Goal: Task Accomplishment & Management: Manage account settings

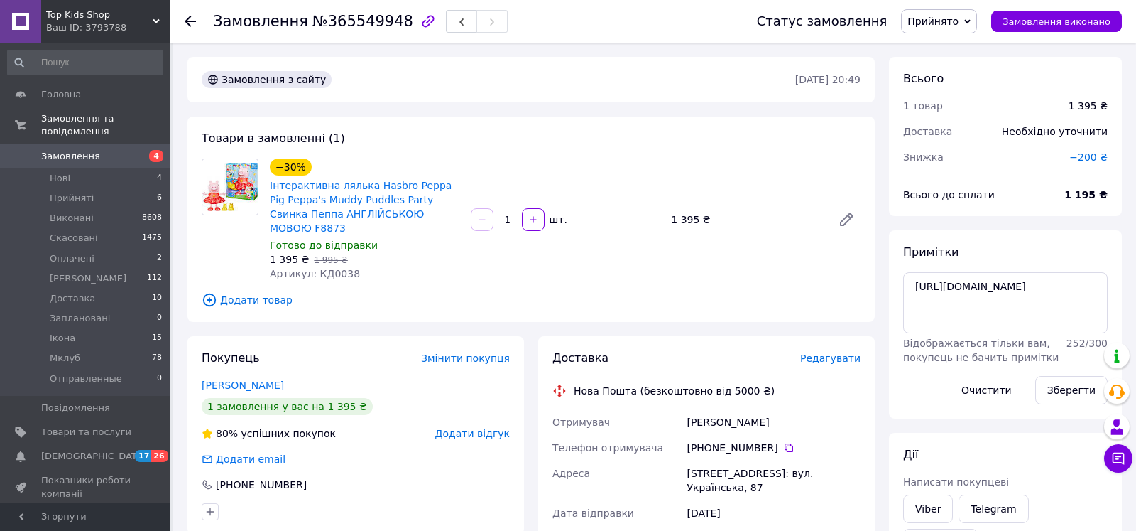
click at [974, 150] on div "Знижка" at bounding box center [978, 156] width 166 height 31
click at [839, 352] on span "Редагувати" at bounding box center [830, 357] width 60 height 11
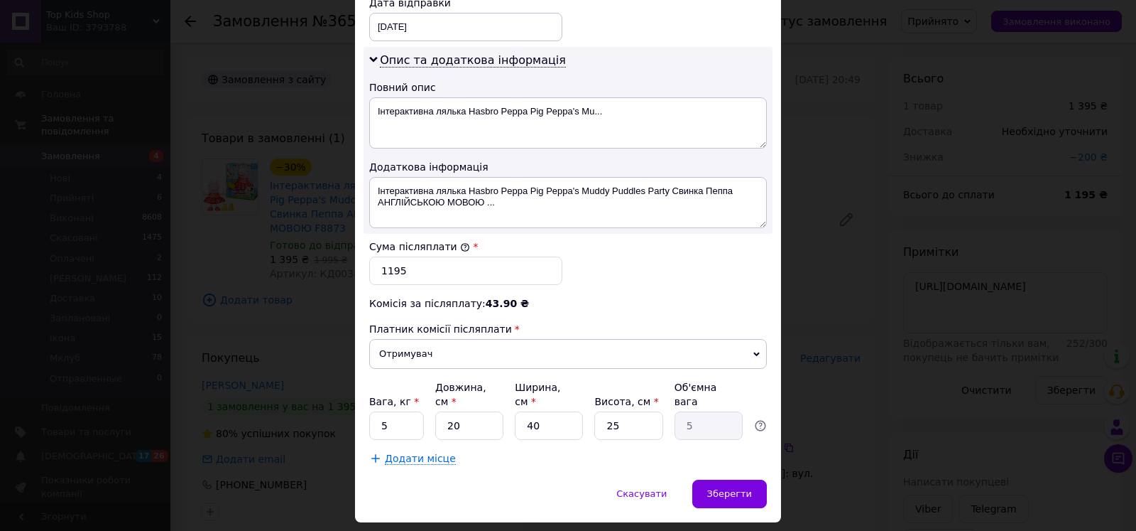
scroll to position [712, 0]
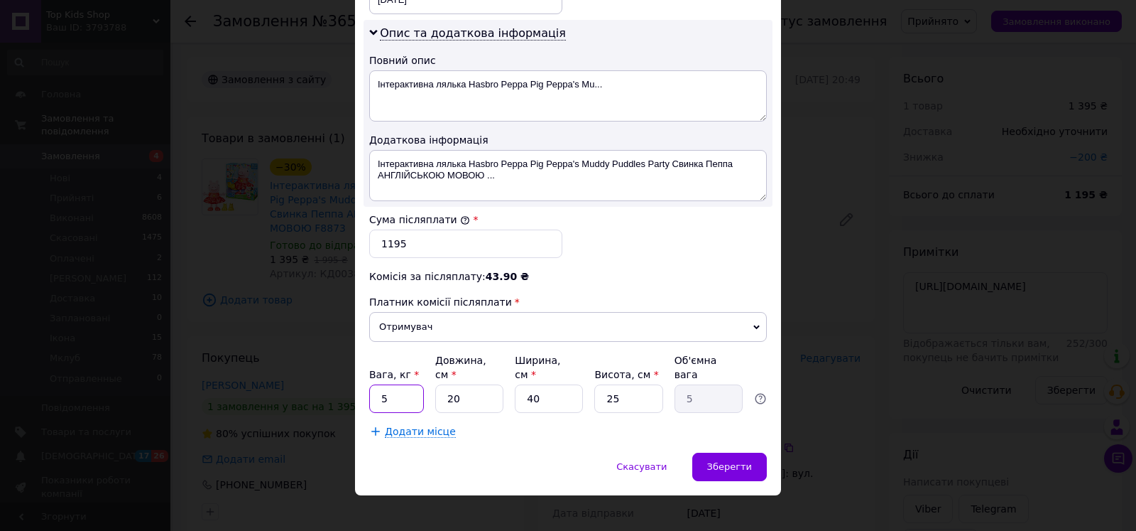
click at [401, 391] on input "5" at bounding box center [396, 398] width 55 height 28
type input "3"
click at [474, 393] on input "20" at bounding box center [469, 398] width 68 height 28
type input "2"
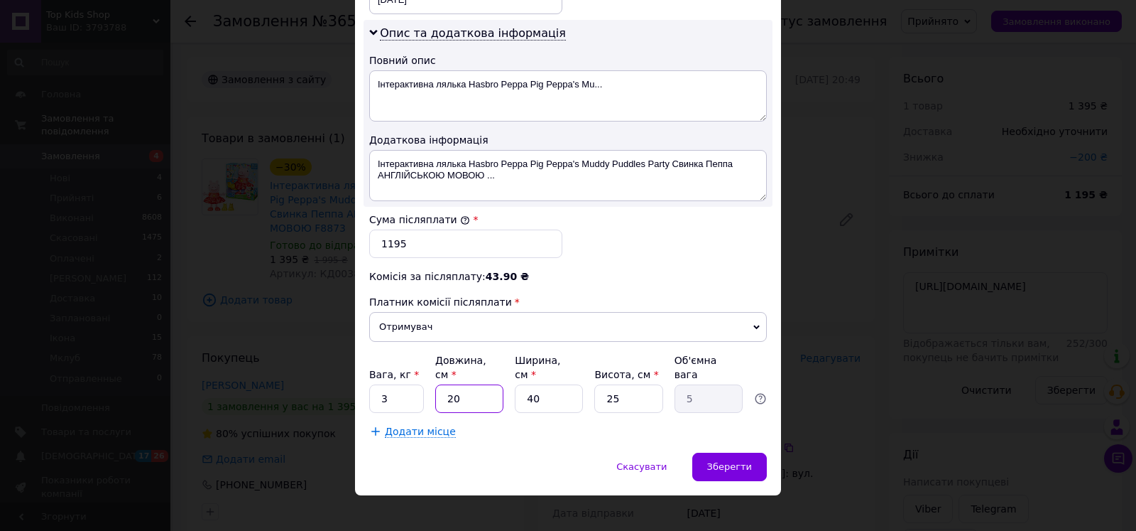
type input "0.5"
type input "21"
type input "5.25"
type input "21"
click at [627, 388] on input "25" at bounding box center [628, 398] width 68 height 28
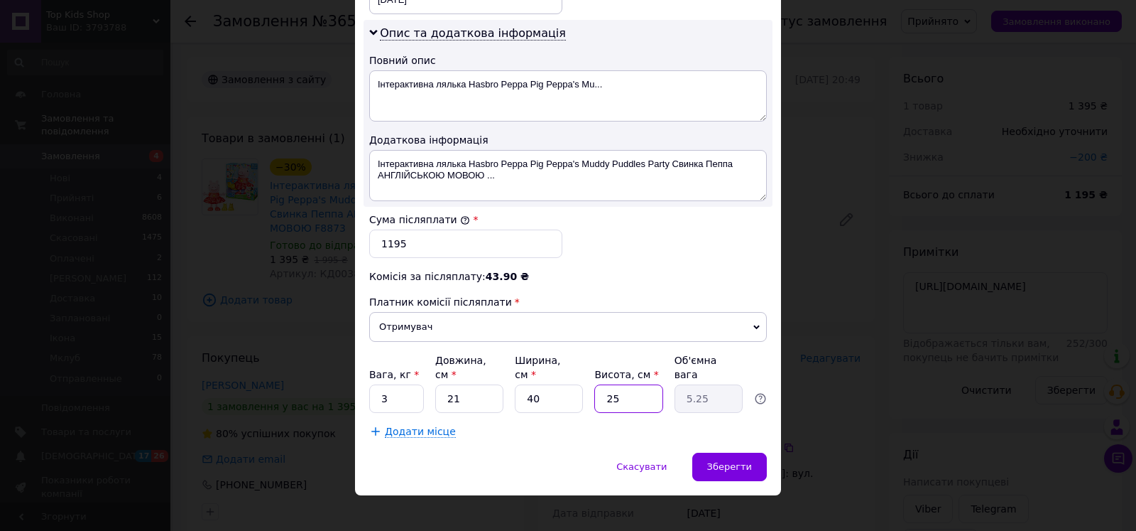
click at [627, 388] on input "25" at bounding box center [628, 398] width 68 height 28
type input "2"
type input "0.42"
type input "29"
type input "6.09"
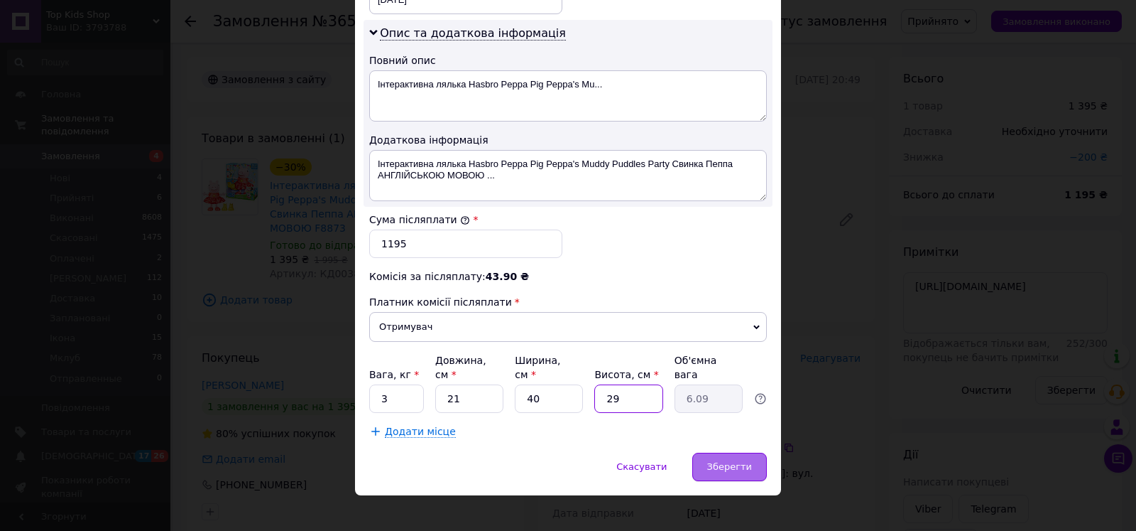
type input "29"
click at [725, 461] on span "Зберегти" at bounding box center [729, 466] width 45 height 11
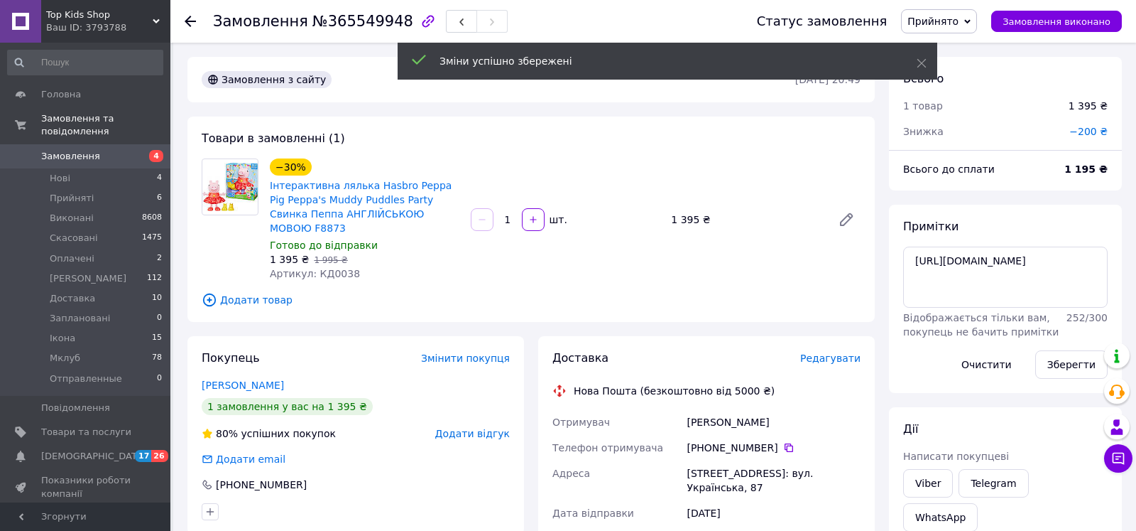
scroll to position [362, 0]
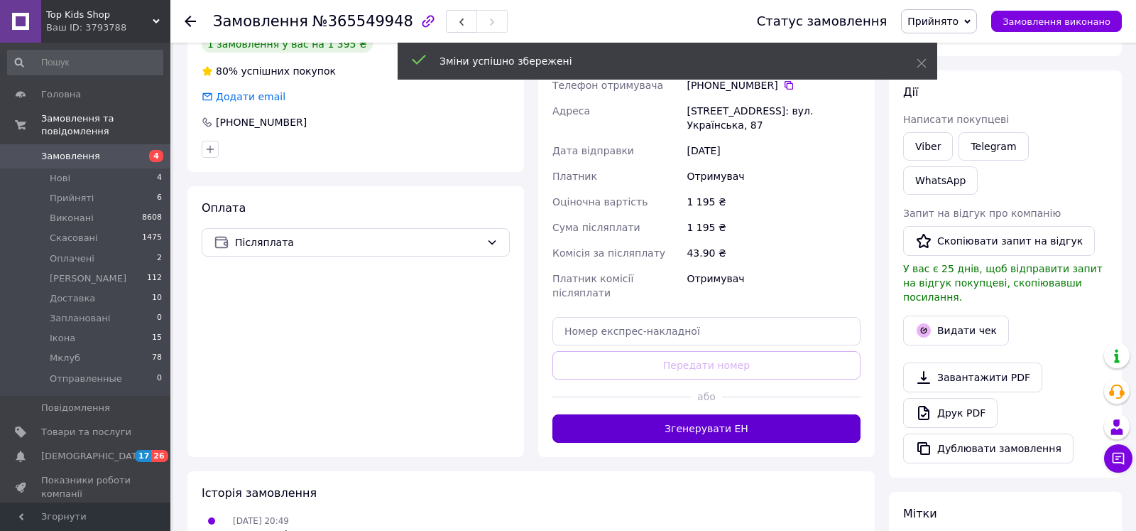
click at [722, 414] on button "Згенерувати ЕН" at bounding box center [707, 428] width 308 height 28
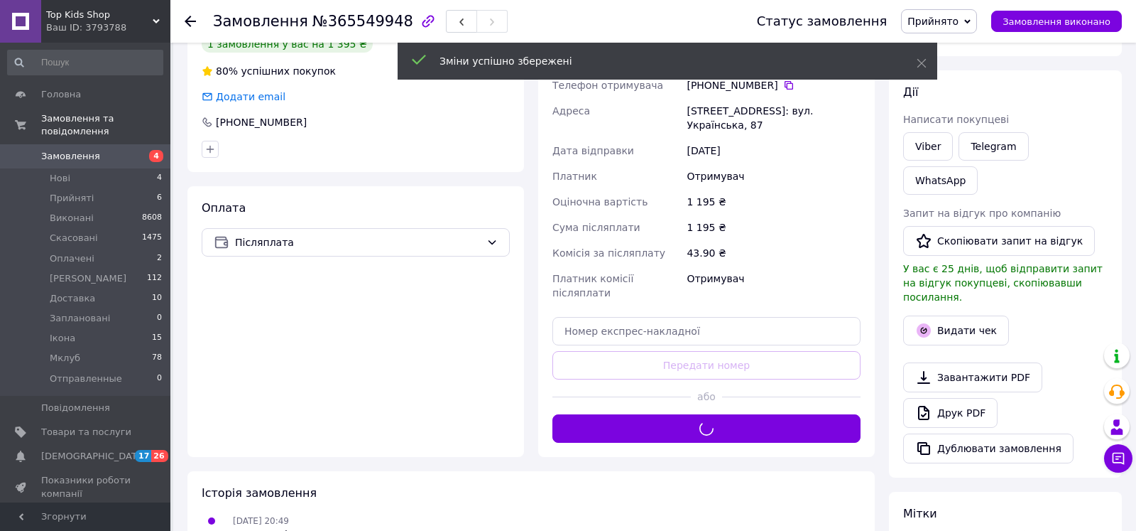
click at [954, 16] on span "Прийнято" at bounding box center [933, 21] width 51 height 11
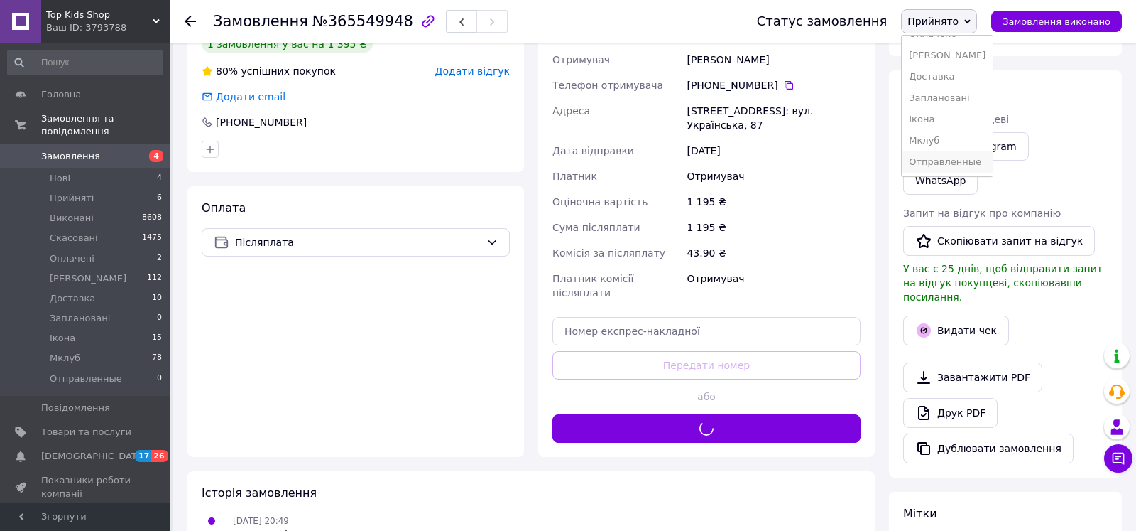
click at [965, 158] on li "Отправленные" at bounding box center [947, 161] width 91 height 21
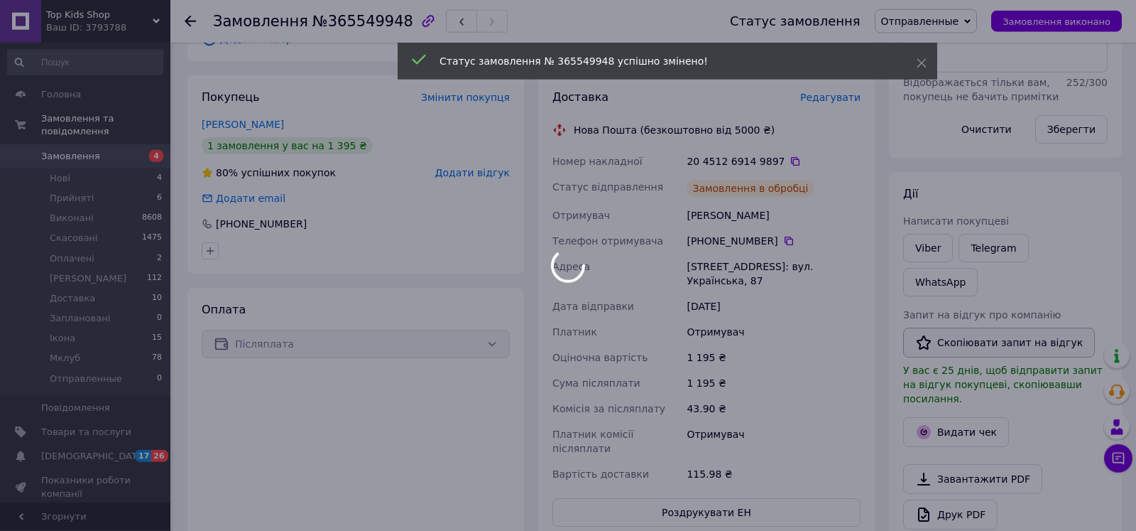
scroll to position [290, 0]
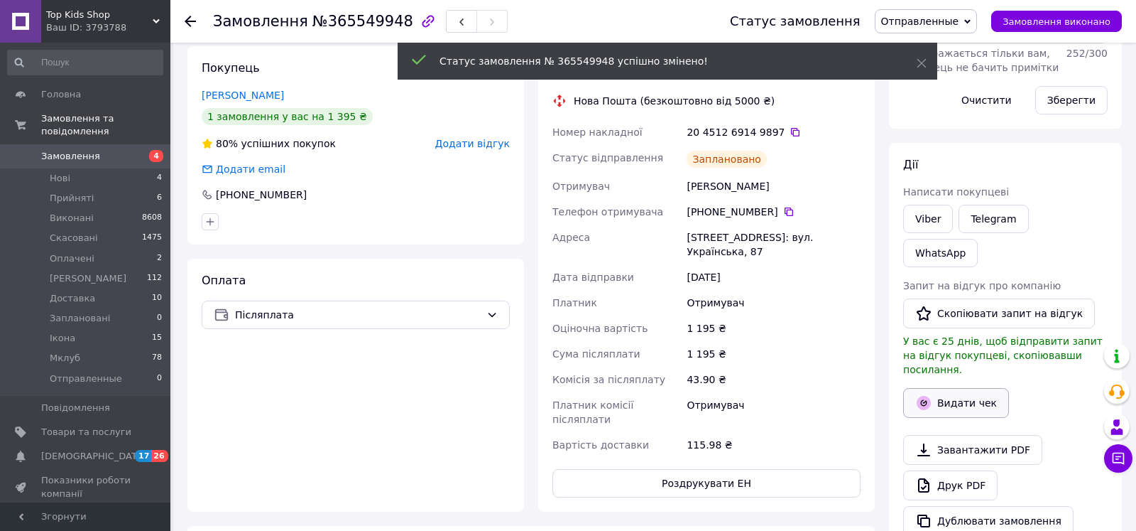
click at [936, 388] on button "Видати чек" at bounding box center [956, 403] width 106 height 30
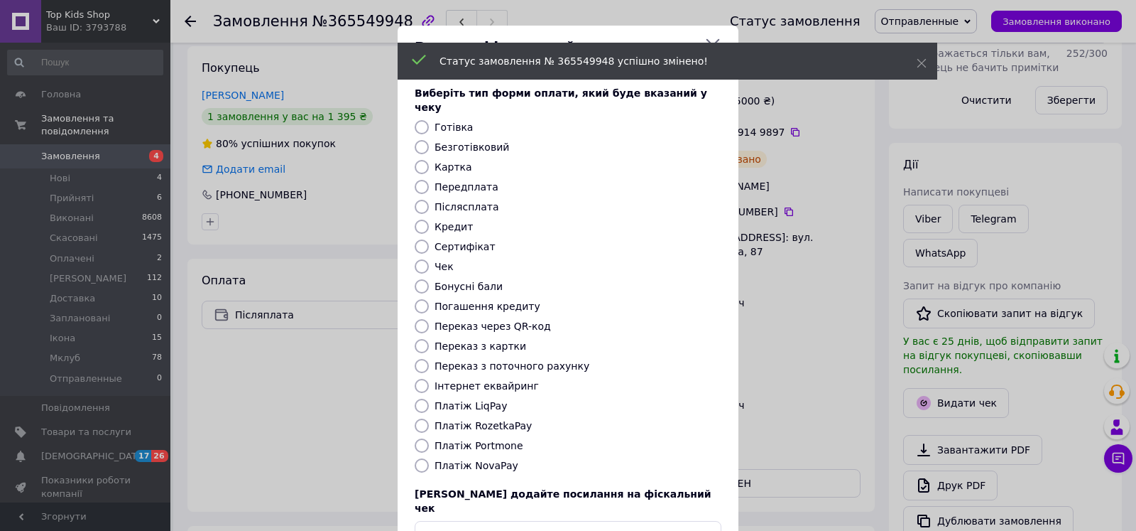
click at [472, 141] on label "Безготівковий" at bounding box center [472, 146] width 75 height 11
click at [429, 140] on input "Безготівковий" at bounding box center [422, 147] width 14 height 14
radio input "true"
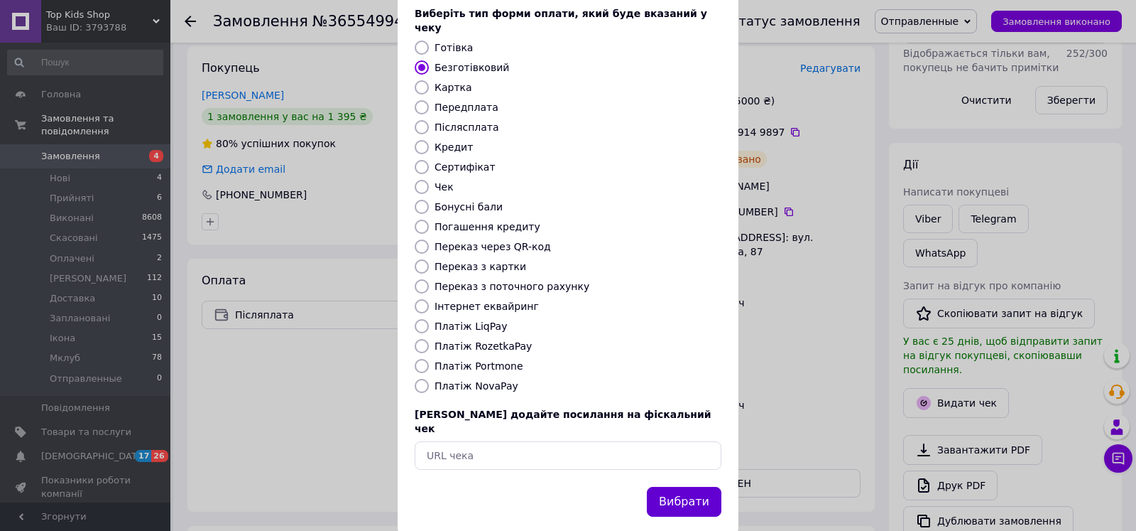
click at [678, 487] on button "Вибрати" at bounding box center [684, 502] width 75 height 31
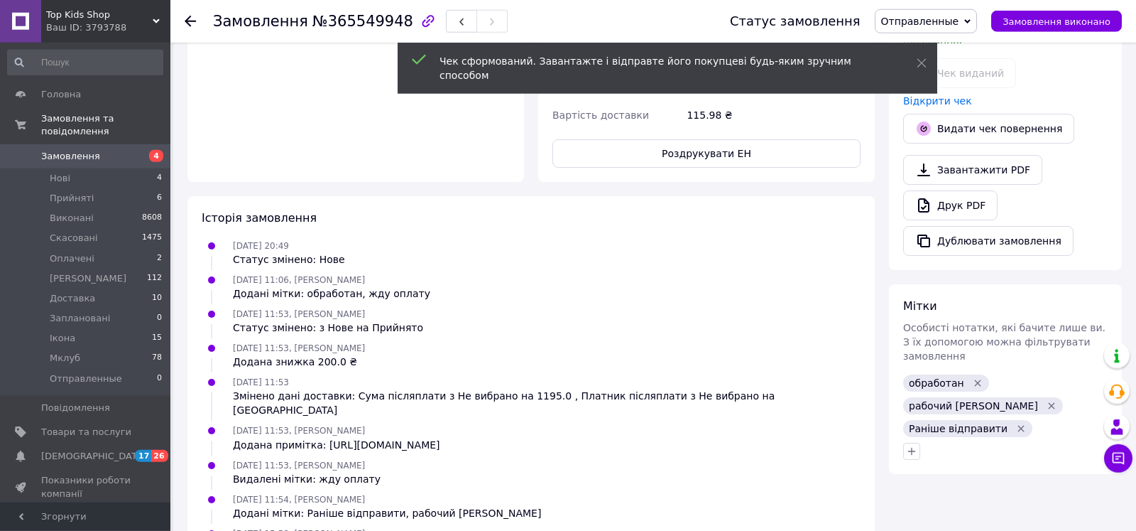
scroll to position [652, 0]
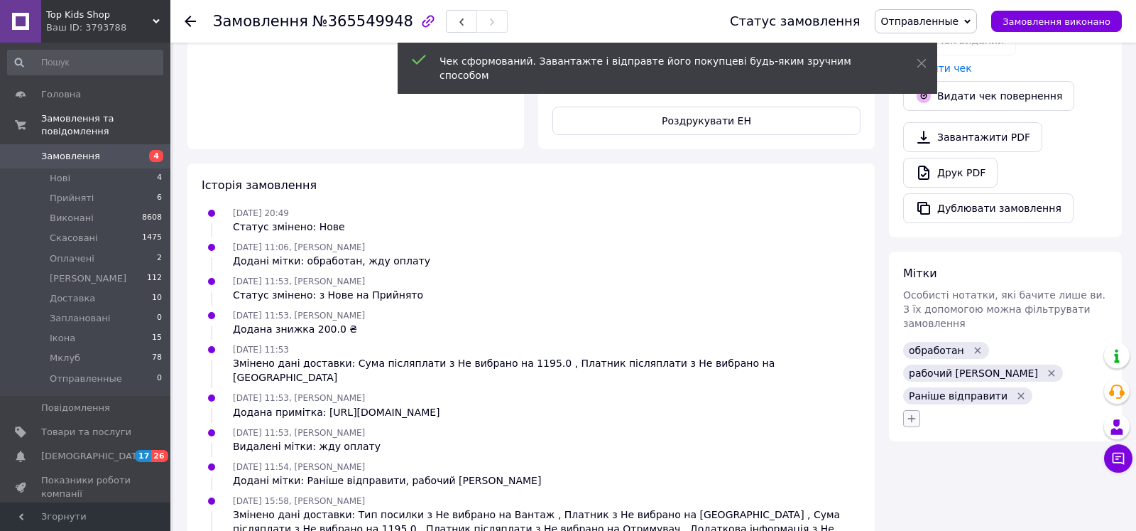
click at [911, 413] on icon "button" at bounding box center [911, 418] width 11 height 11
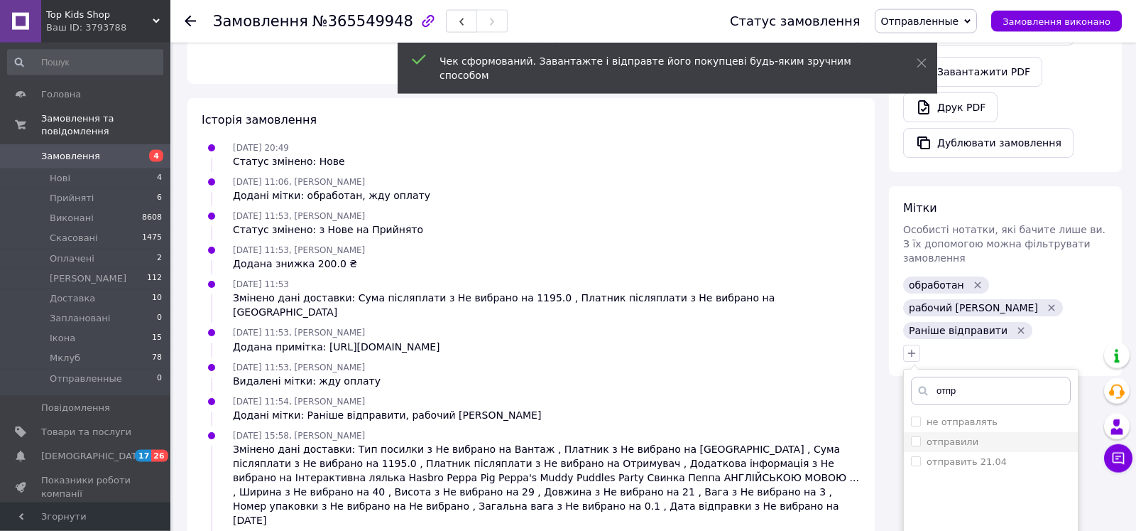
scroll to position [739, 0]
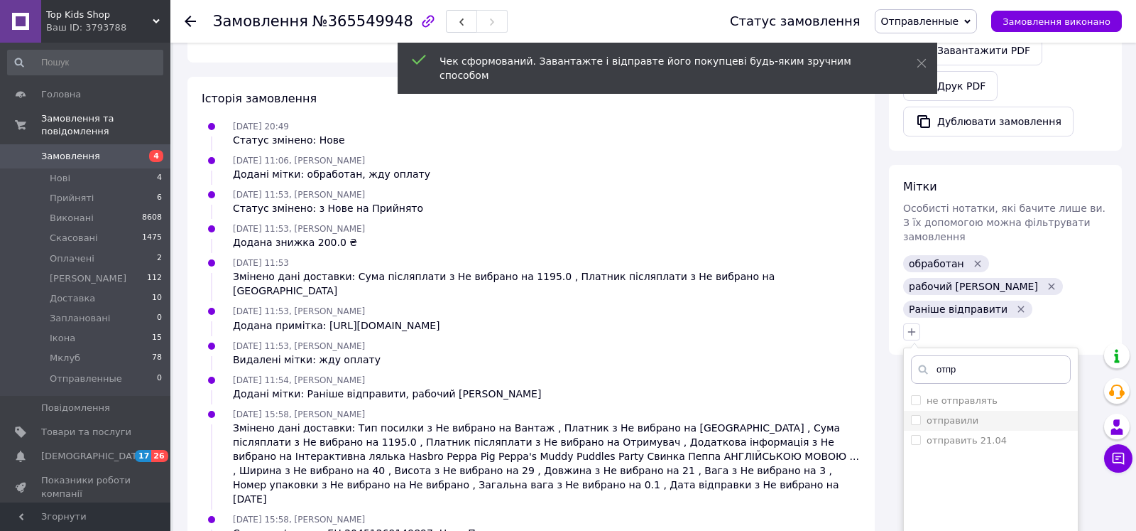
type input "отпр"
click at [947, 415] on label "отправили" at bounding box center [953, 420] width 52 height 11
checkbox input "true"
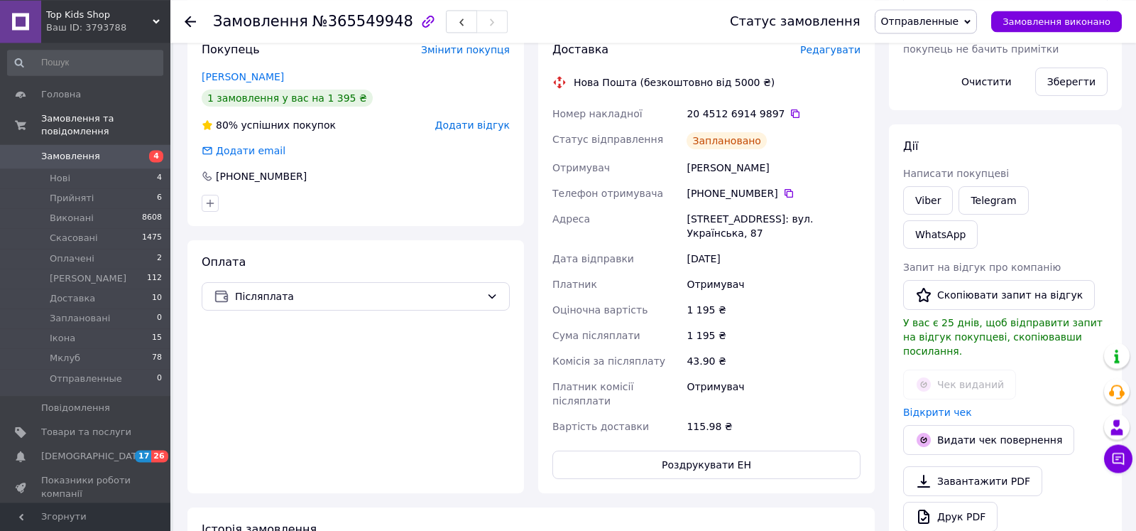
scroll to position [304, 0]
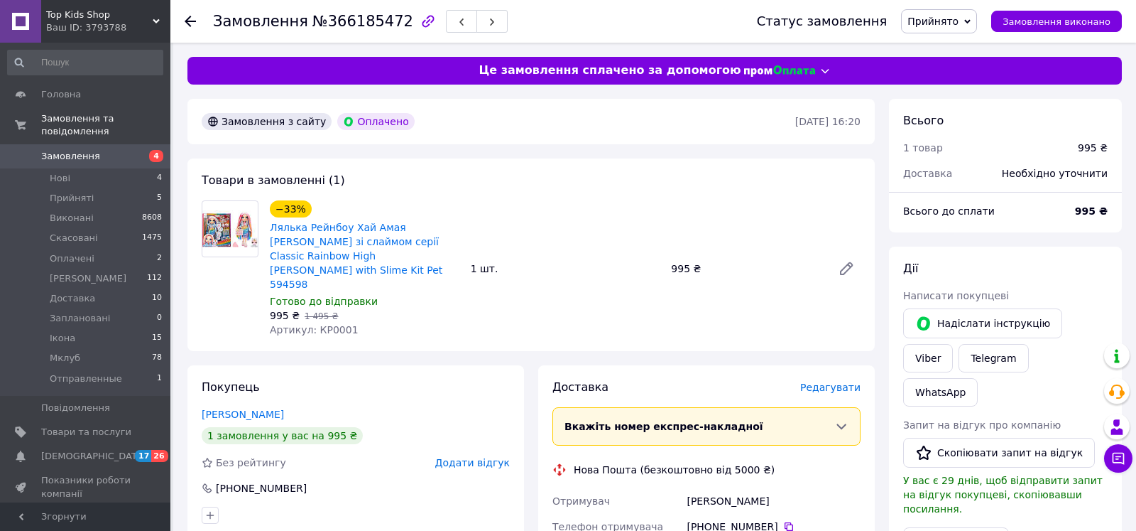
click at [947, 126] on div "Всього" at bounding box center [1005, 121] width 205 height 16
click at [837, 381] on span "Редагувати" at bounding box center [830, 386] width 60 height 11
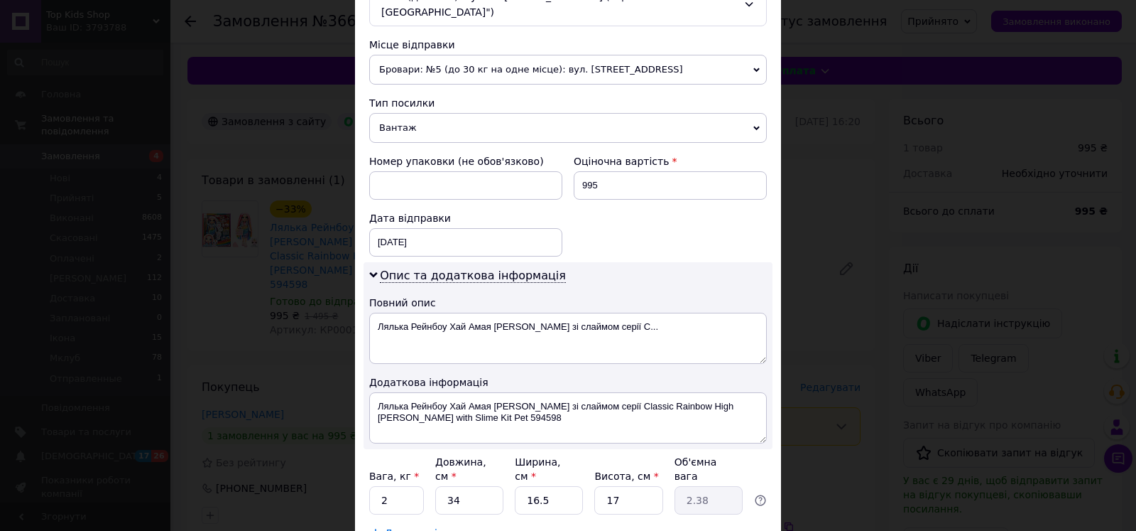
scroll to position [572, 0]
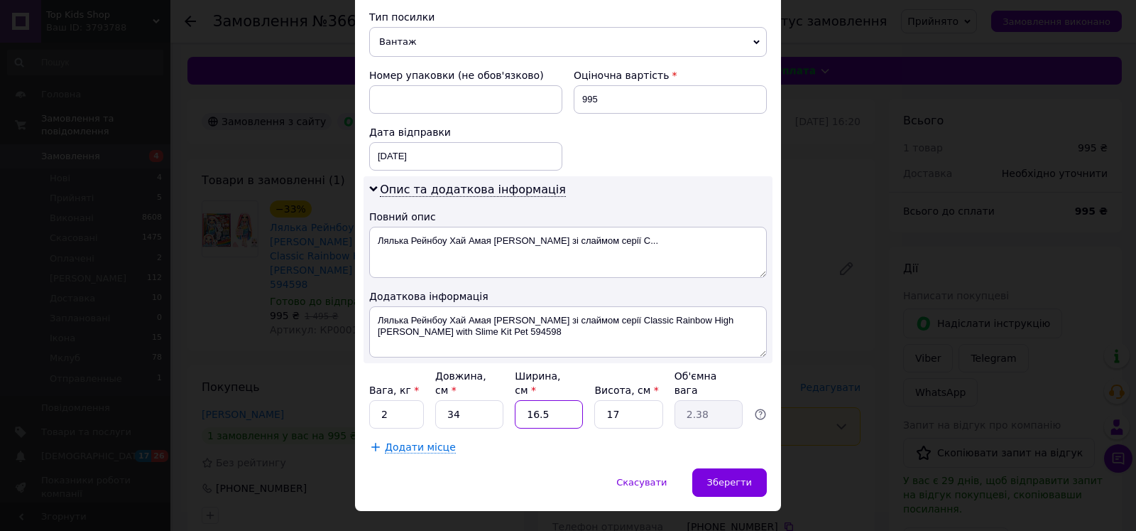
click at [555, 400] on input "16.5" at bounding box center [549, 414] width 68 height 28
type input "16.2"
type input "2.34"
click at [531, 400] on input "16.2" at bounding box center [549, 414] width 68 height 28
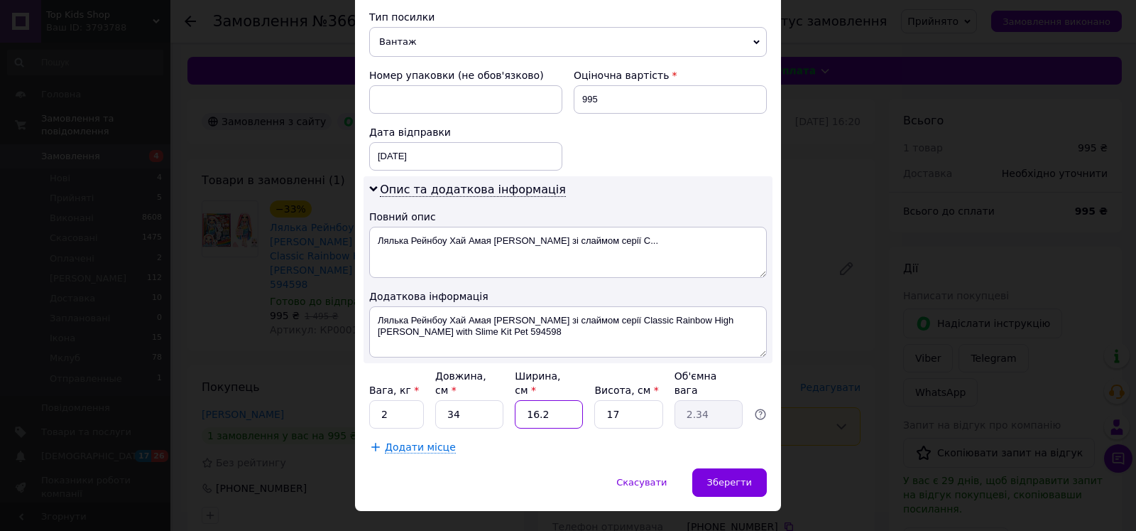
click at [531, 400] on input "16.2" at bounding box center [549, 414] width 68 height 28
type input "2"
type input "0.29"
type input "24"
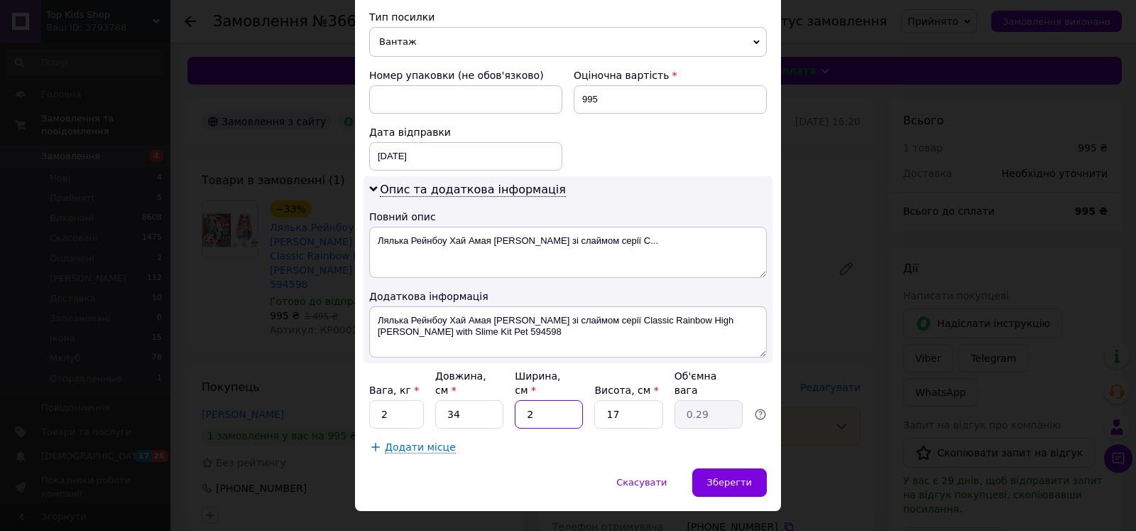
type input "3.47"
type input "24"
click at [641, 400] on input "17" at bounding box center [628, 414] width 68 height 28
type input "9"
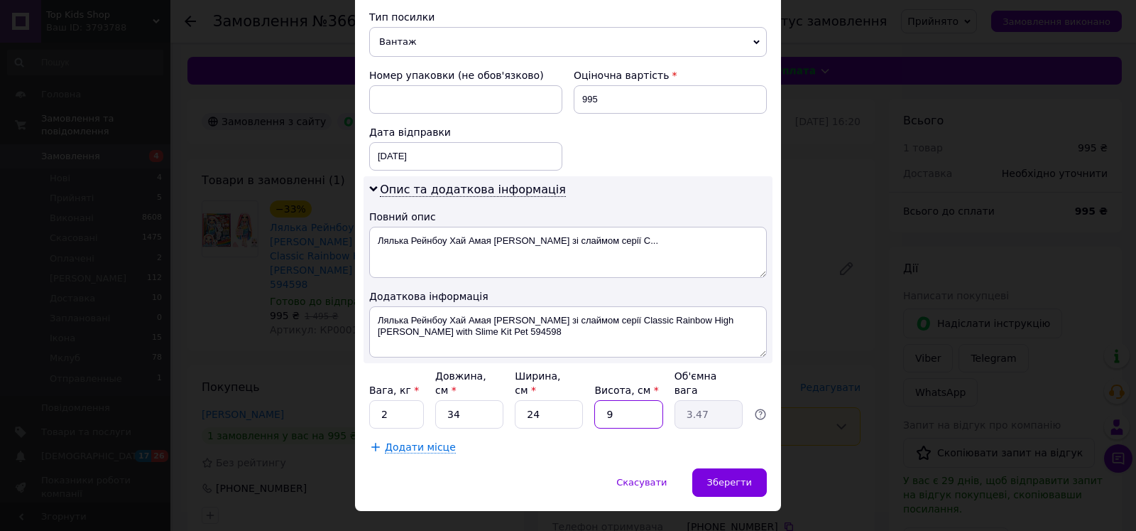
type input "1.84"
type input "9"
click at [728, 468] on div "Зберегти" at bounding box center [729, 482] width 75 height 28
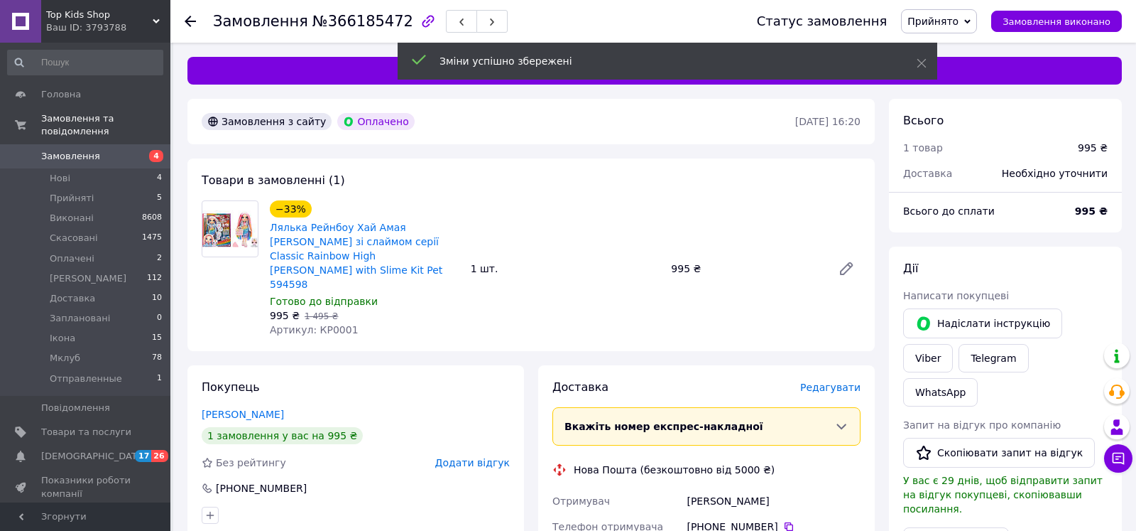
scroll to position [290, 0]
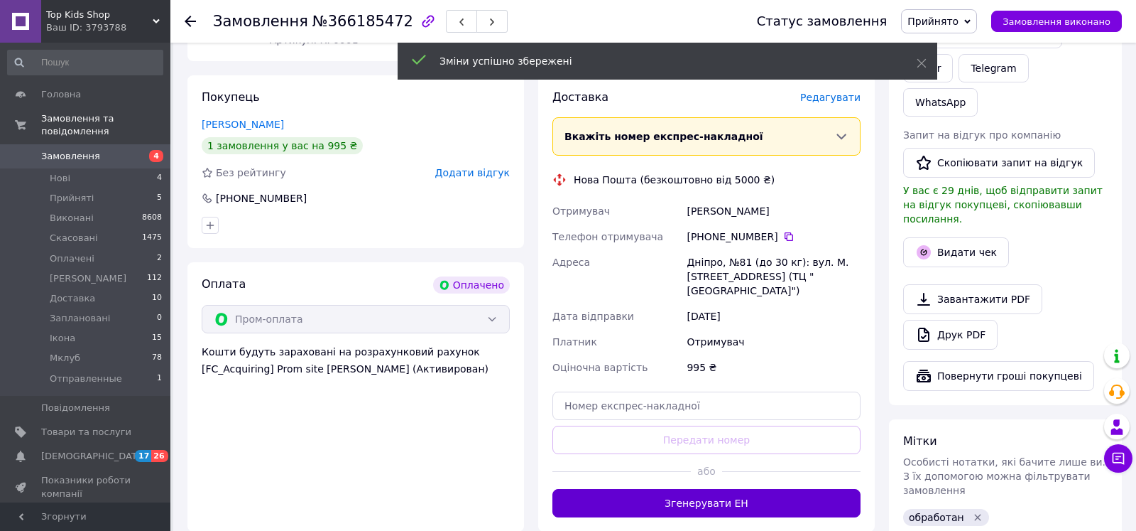
drag, startPoint x: 737, startPoint y: 461, endPoint x: 940, endPoint y: 104, distance: 410.3
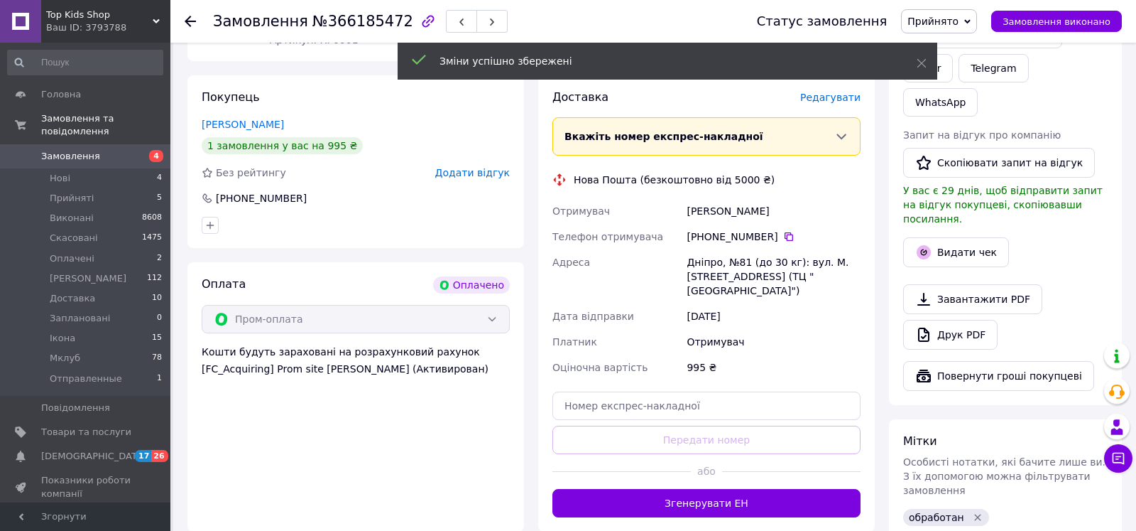
click at [737, 489] on button "Згенерувати ЕН" at bounding box center [707, 503] width 308 height 28
click at [944, 26] on span "Прийнято" at bounding box center [933, 21] width 51 height 11
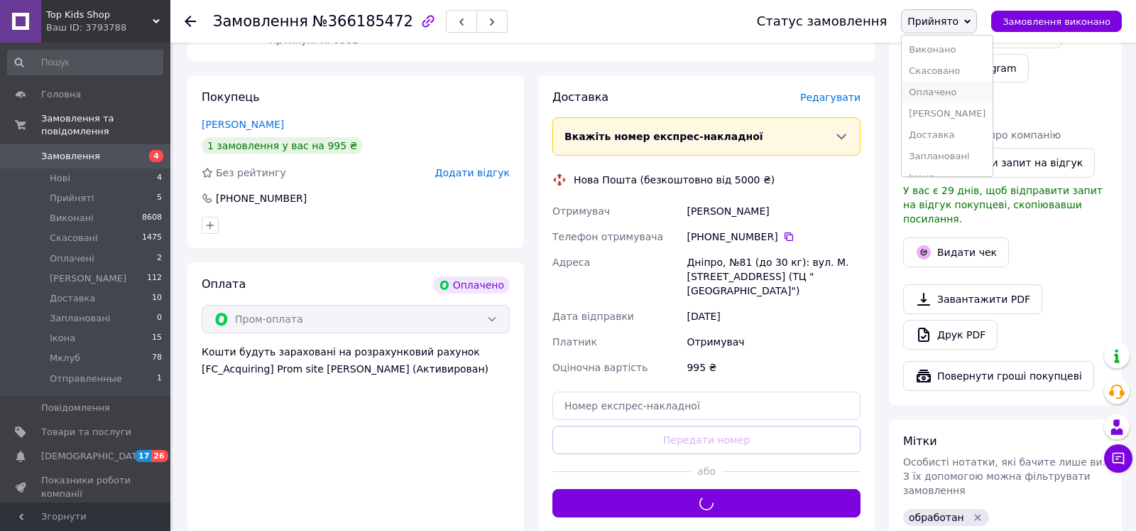
scroll to position [58, 0]
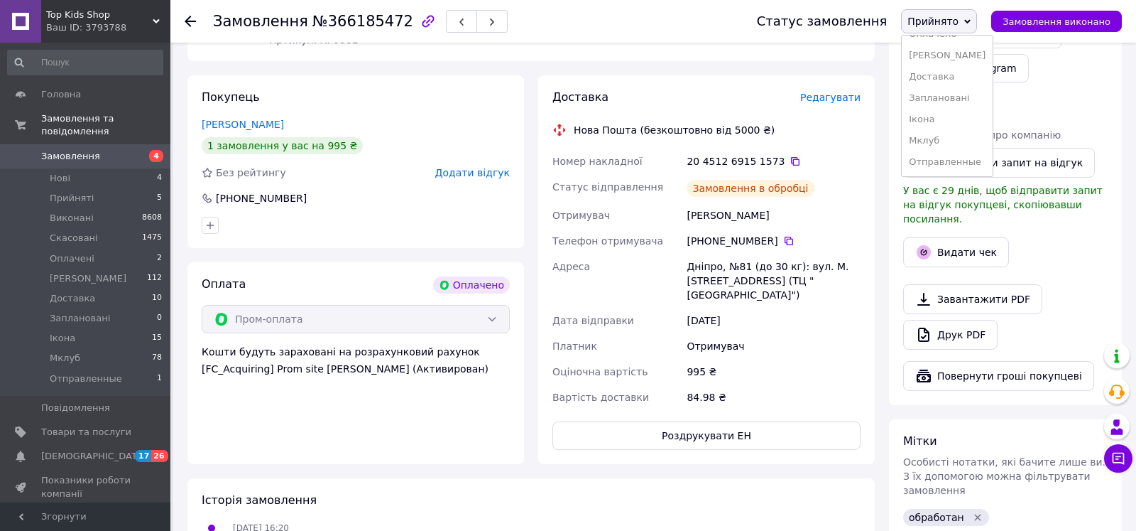
click at [972, 162] on li "Отправленные" at bounding box center [947, 161] width 91 height 21
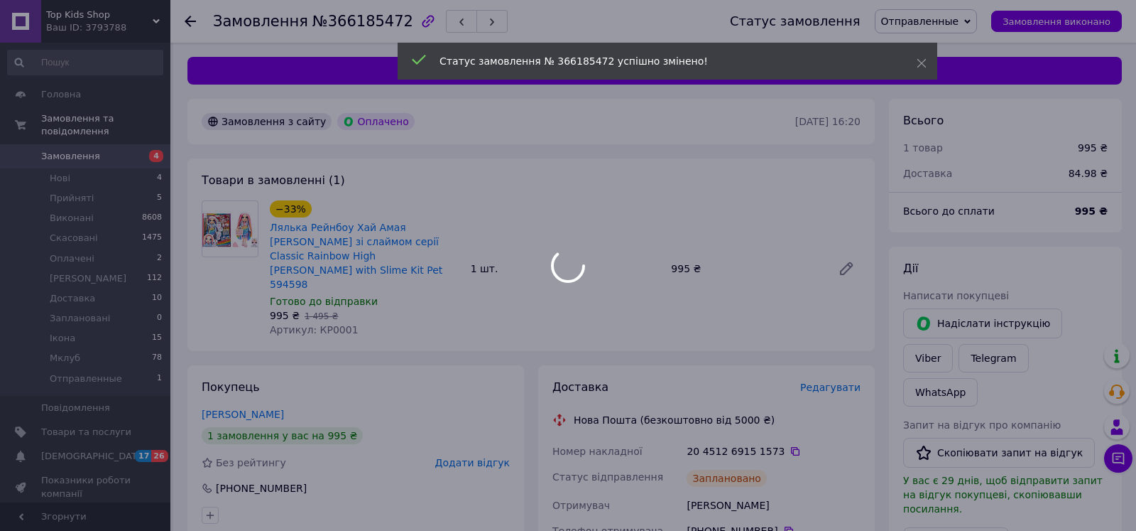
scroll to position [217, 0]
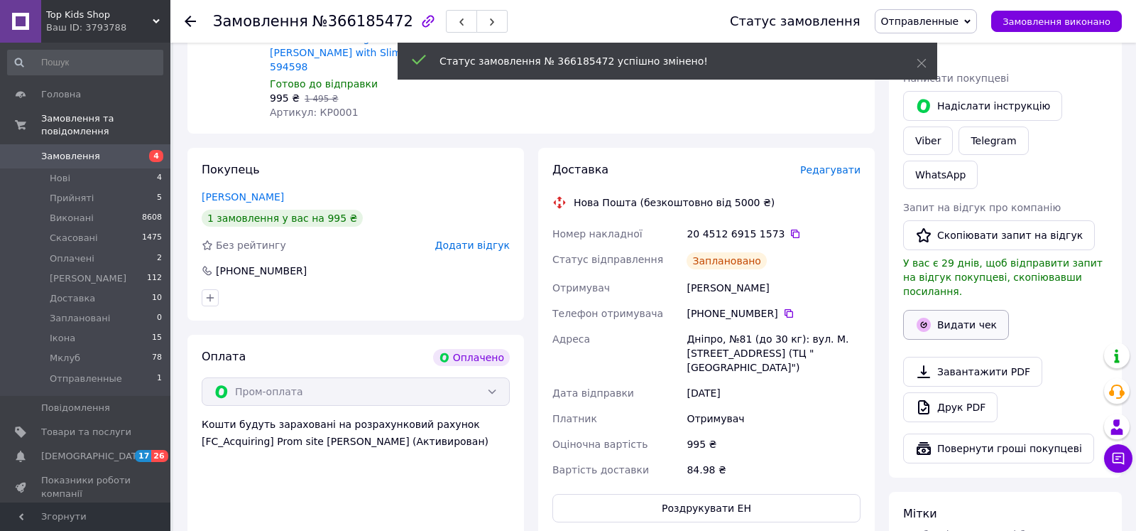
click at [947, 310] on button "Видати чек" at bounding box center [956, 325] width 106 height 30
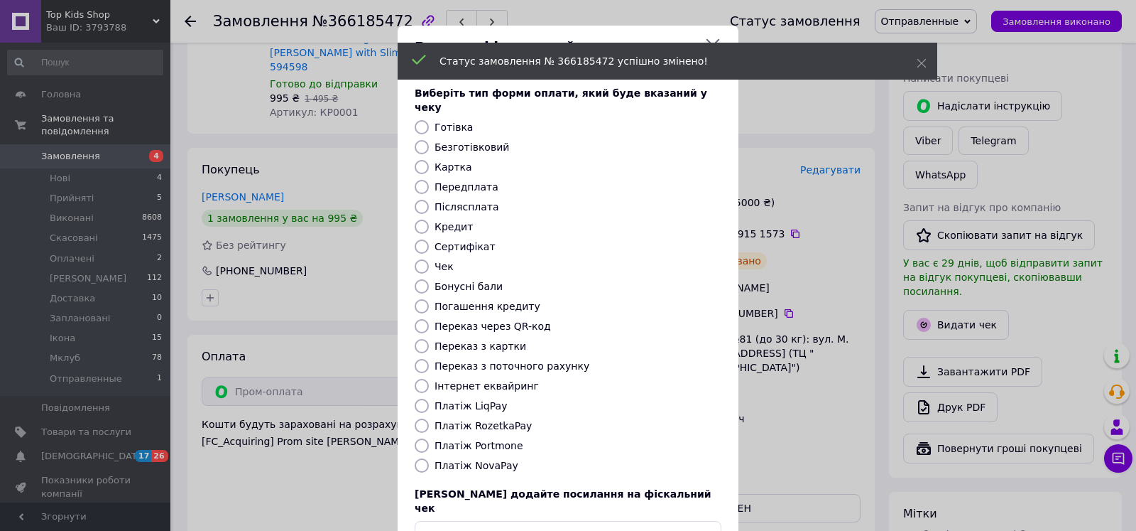
click at [499, 140] on div "Виберіть тип форми оплати, який буде вказаний у чеку Готівка Безготівковий Карт…" at bounding box center [568, 317] width 341 height 497
click at [489, 141] on label "Безготівковий" at bounding box center [472, 146] width 75 height 11
click at [429, 140] on input "Безготівковий" at bounding box center [422, 147] width 14 height 14
radio input "true"
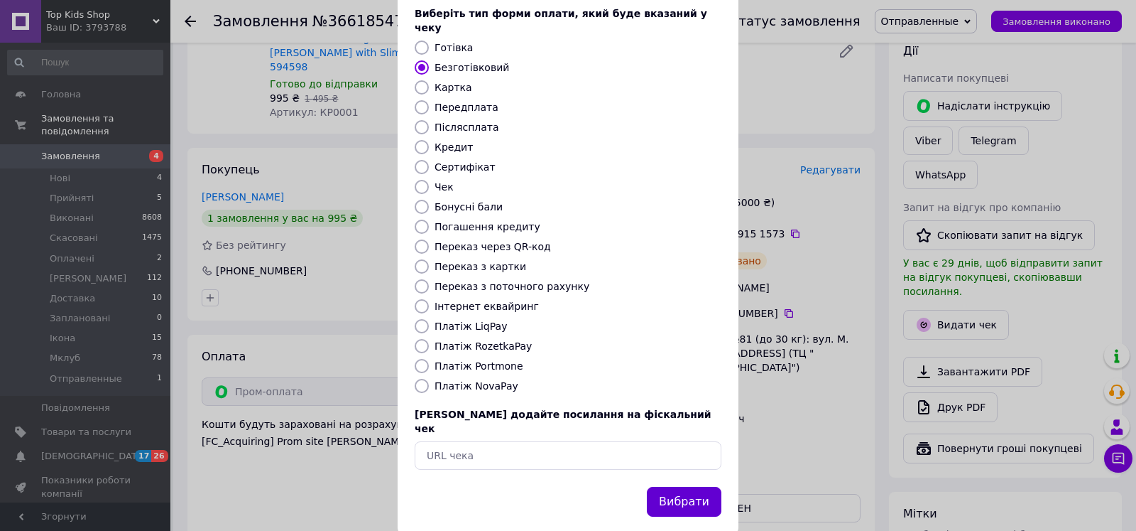
click at [697, 487] on button "Вибрати" at bounding box center [684, 502] width 75 height 31
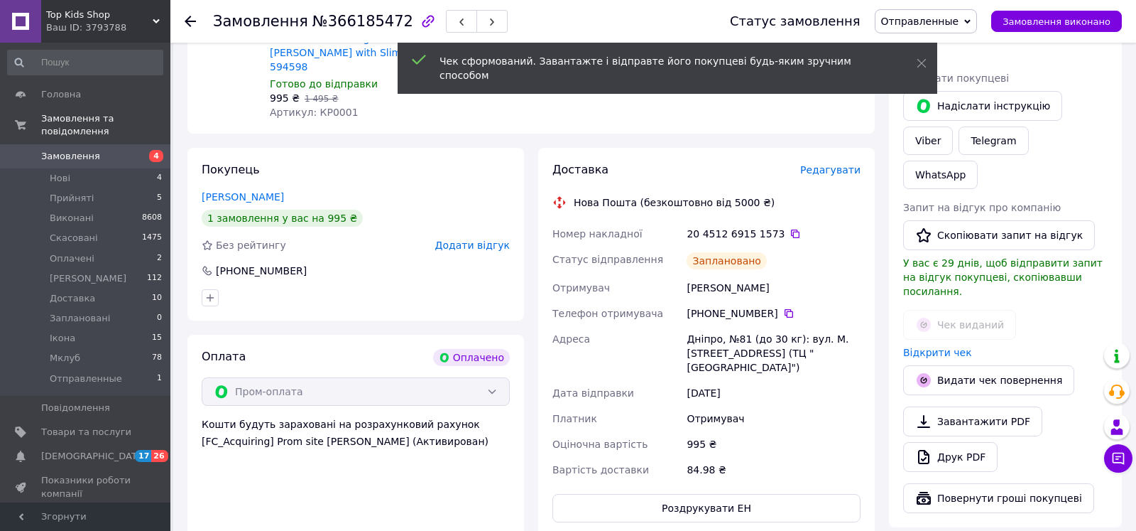
scroll to position [580, 0]
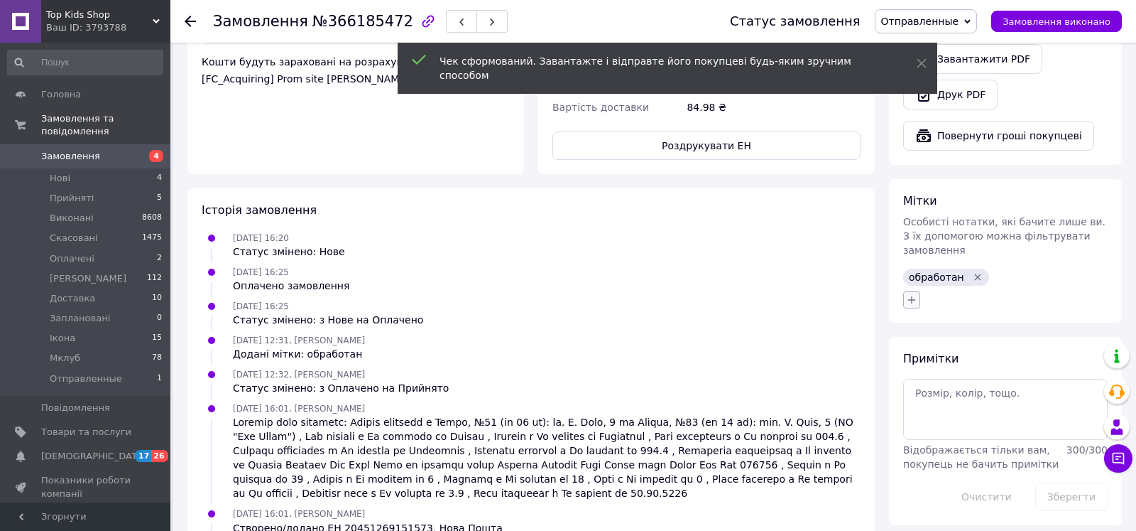
click at [911, 294] on icon "button" at bounding box center [911, 299] width 11 height 11
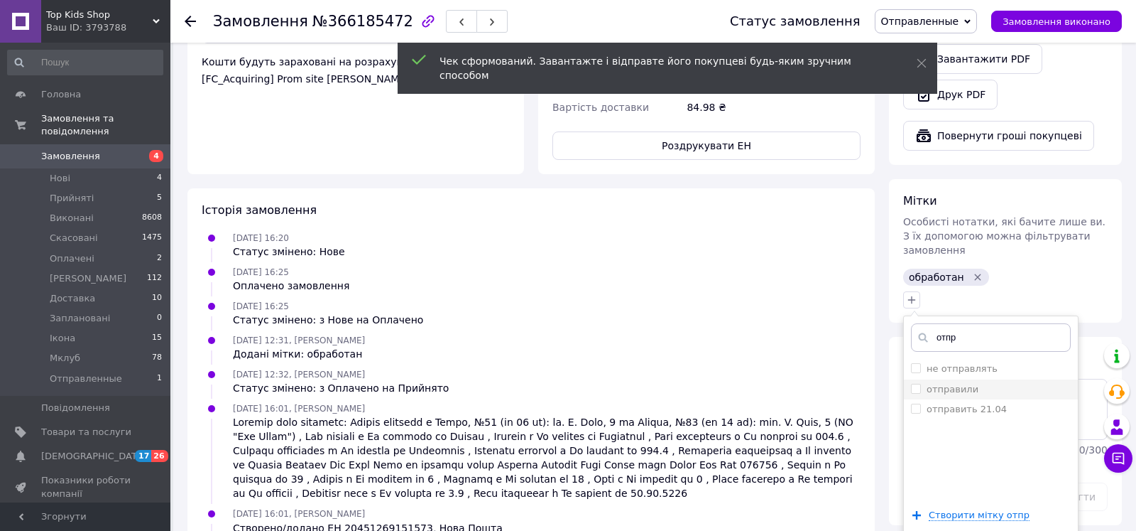
type input "отпр"
click at [952, 384] on label "отправили" at bounding box center [953, 389] width 52 height 11
checkbox input "true"
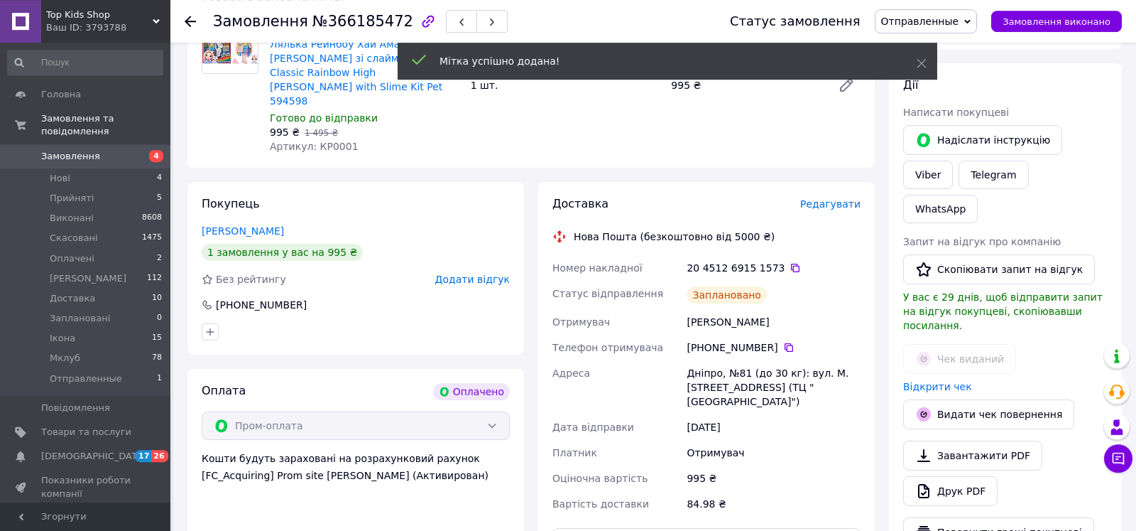
scroll to position [145, 0]
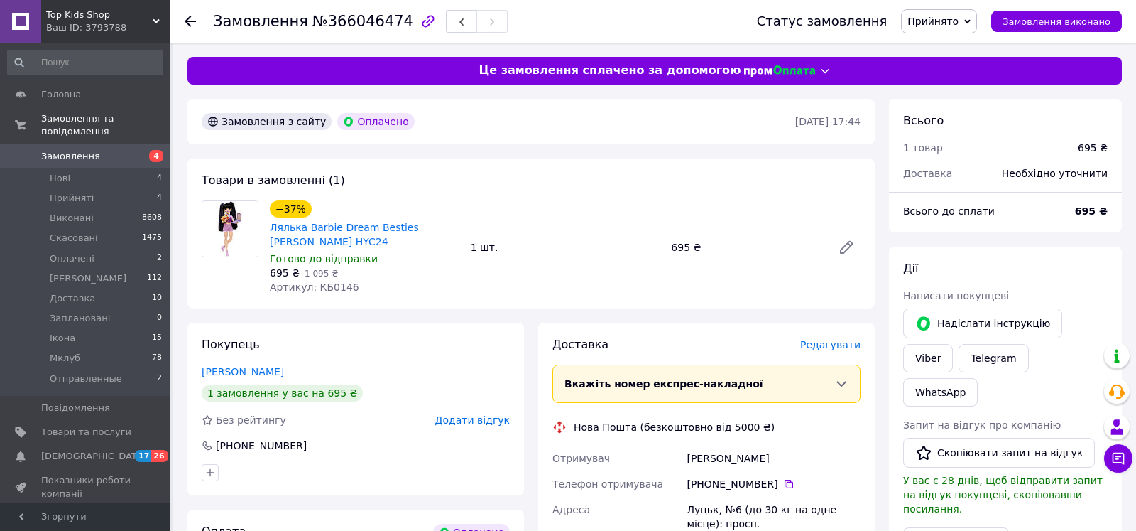
click at [991, 175] on div "Доставка" at bounding box center [944, 173] width 99 height 31
click at [817, 339] on span "Редагувати" at bounding box center [830, 344] width 60 height 11
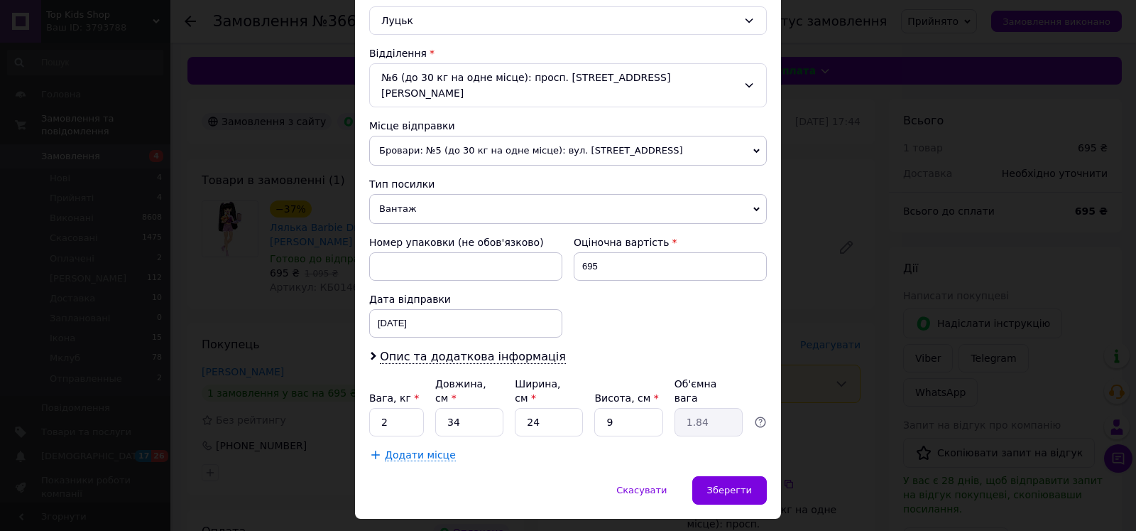
scroll to position [413, 0]
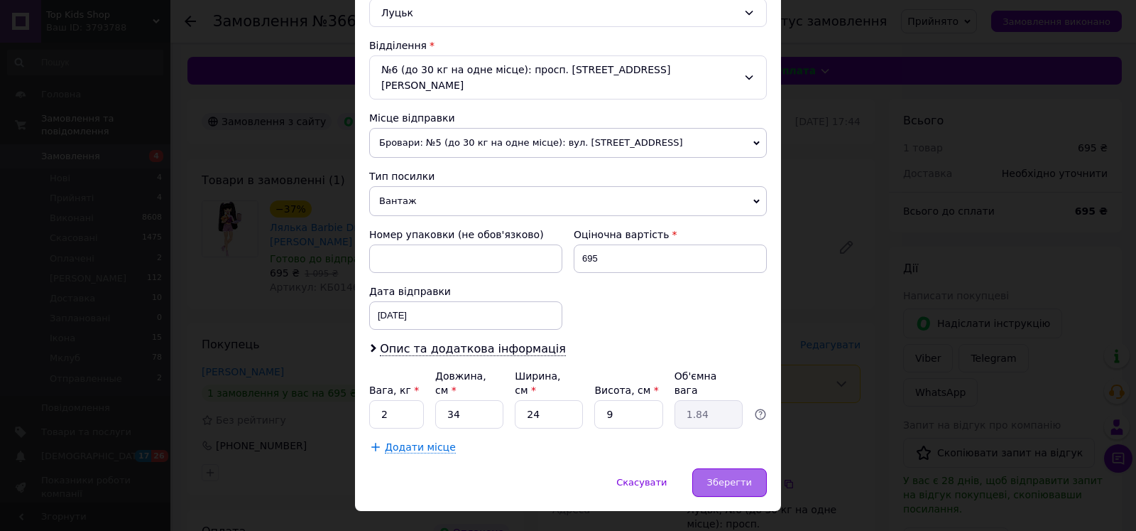
click at [744, 468] on div "Зберегти" at bounding box center [729, 482] width 75 height 28
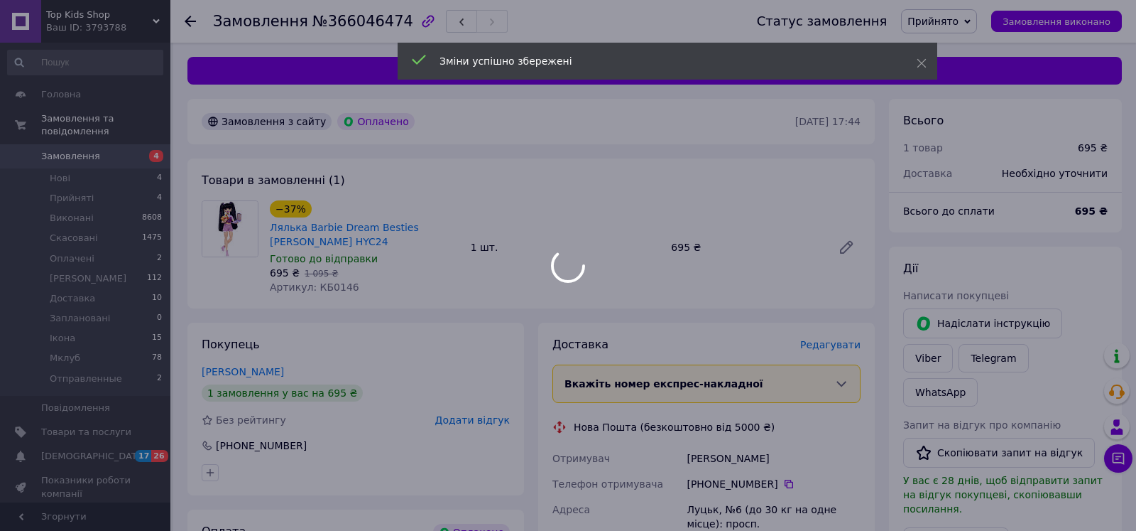
scroll to position [290, 0]
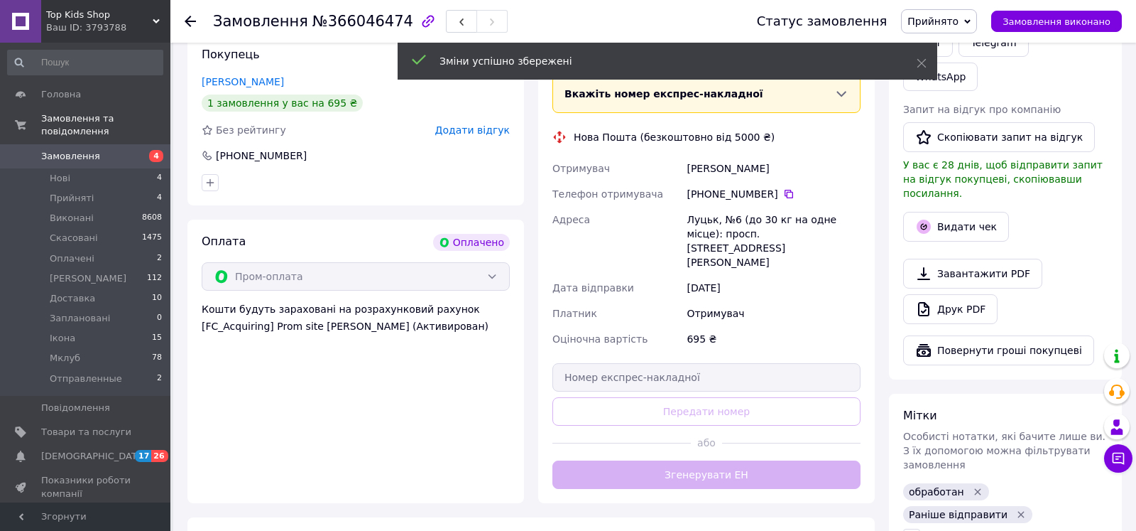
click at [767, 460] on button "Згенерувати ЕН" at bounding box center [707, 474] width 308 height 28
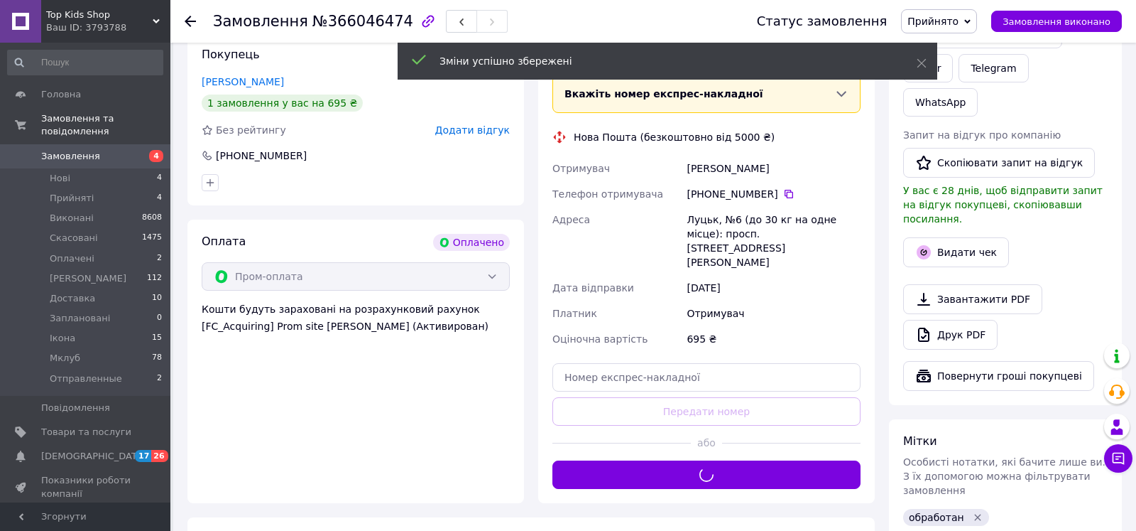
click at [949, 21] on span "Прийнято" at bounding box center [933, 21] width 51 height 11
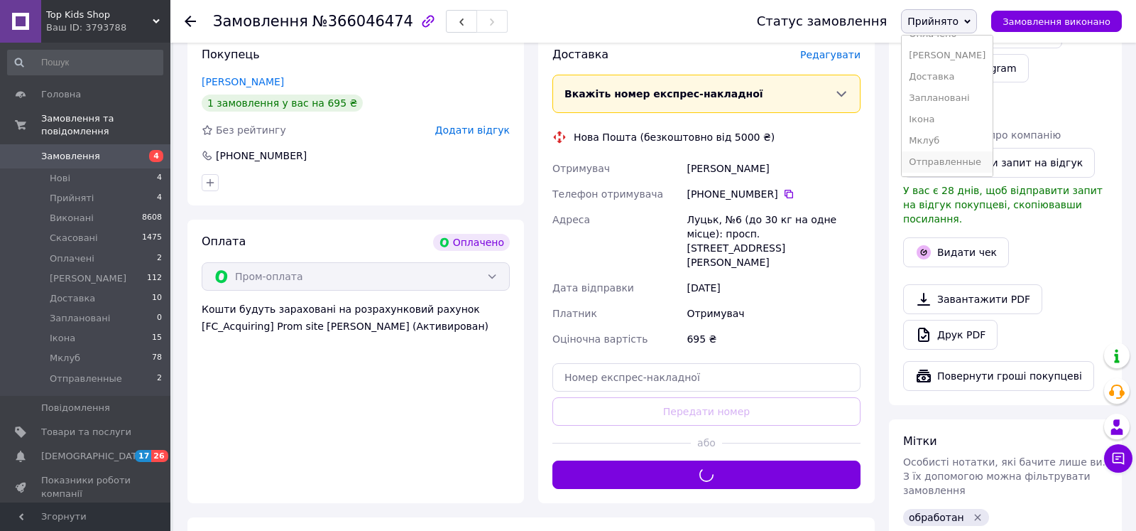
click at [977, 156] on li "Отправленные" at bounding box center [947, 161] width 91 height 21
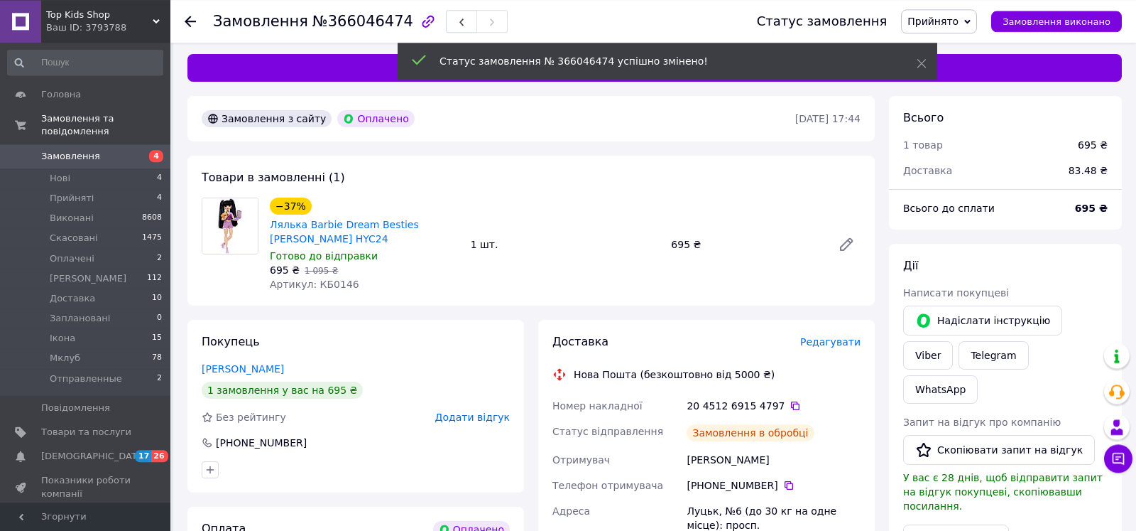
scroll to position [362, 0]
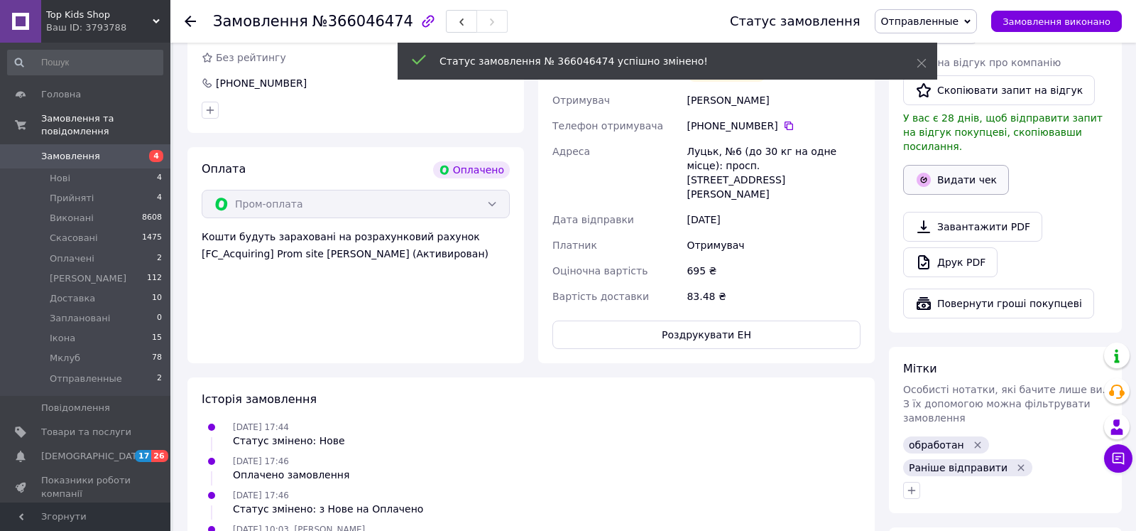
click at [941, 165] on button "Видати чек" at bounding box center [956, 180] width 106 height 30
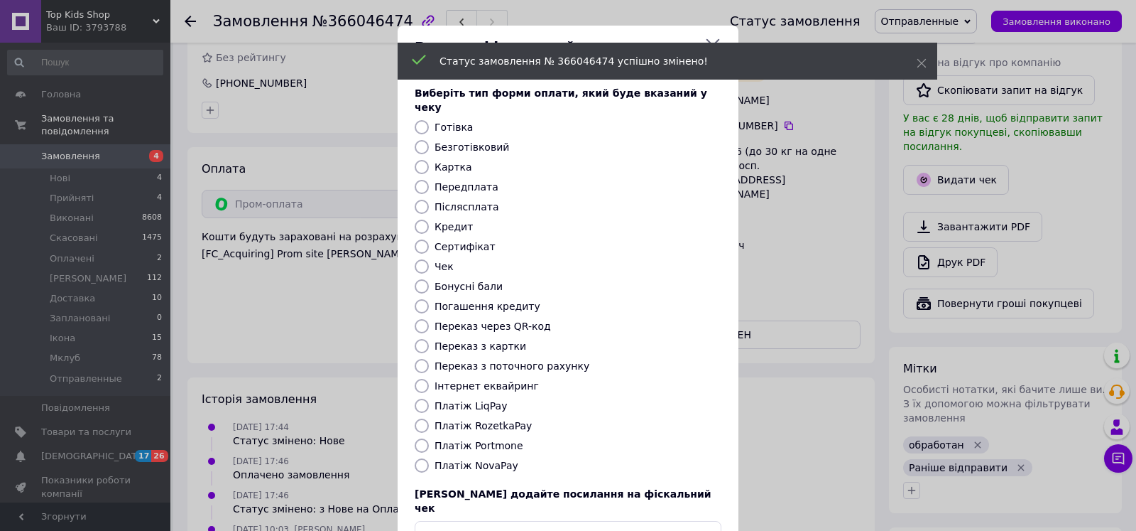
click at [474, 141] on label "Безготівковий" at bounding box center [472, 146] width 75 height 11
click at [429, 140] on input "Безготівковий" at bounding box center [422, 147] width 14 height 14
radio input "true"
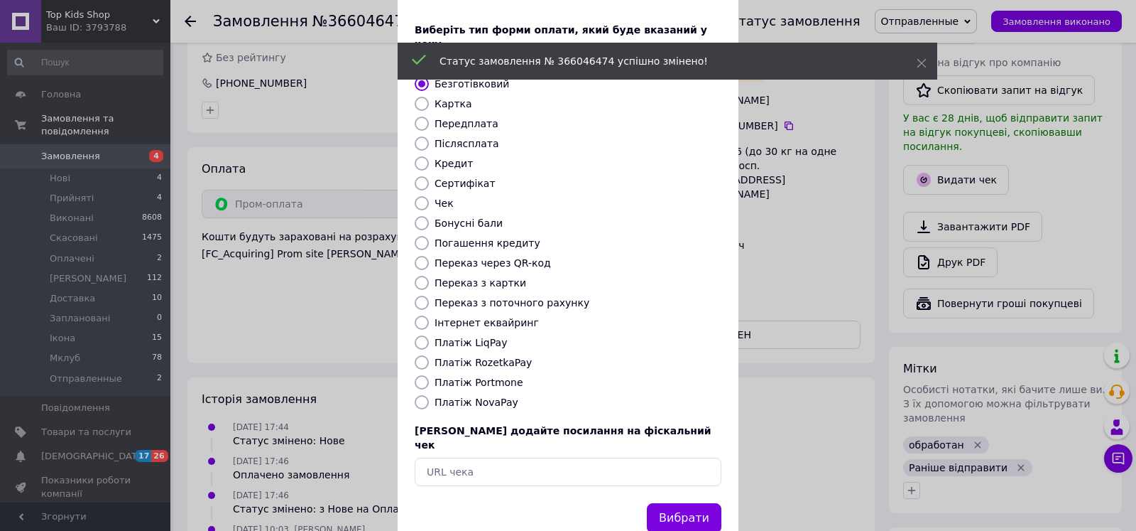
scroll to position [80, 0]
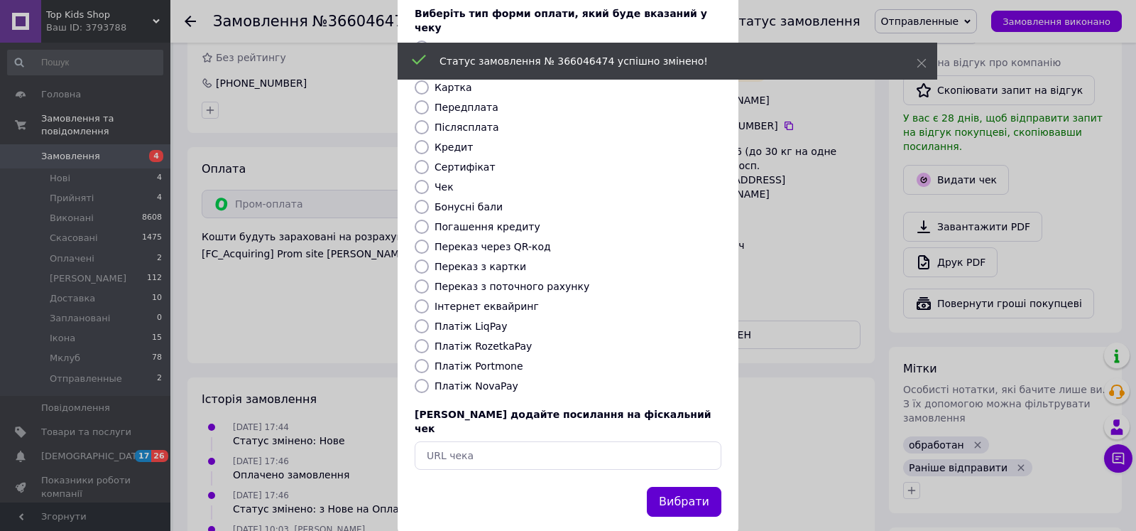
click at [689, 487] on button "Вибрати" at bounding box center [684, 502] width 75 height 31
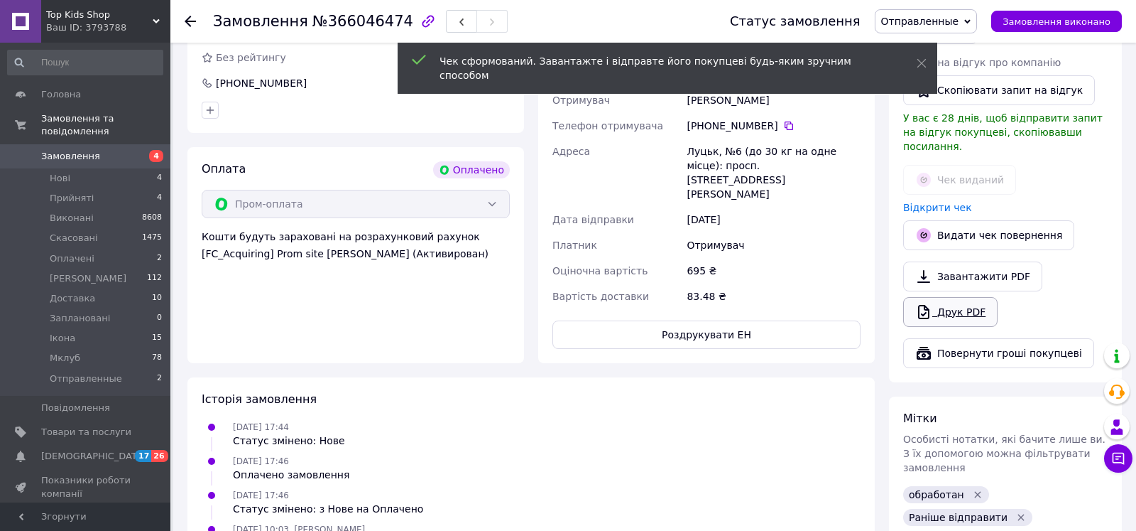
scroll to position [560, 0]
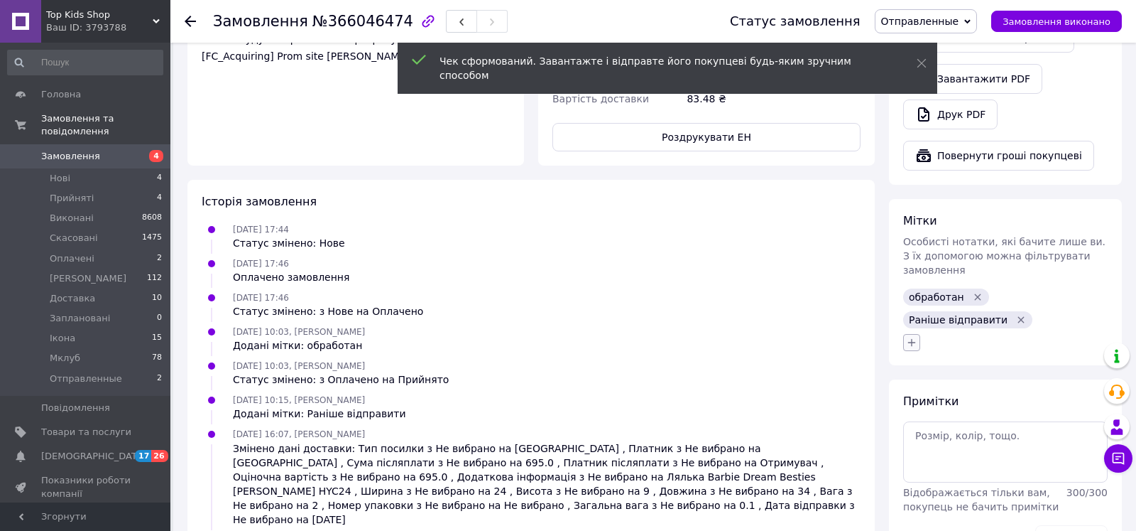
click at [913, 337] on icon "button" at bounding box center [911, 342] width 11 height 11
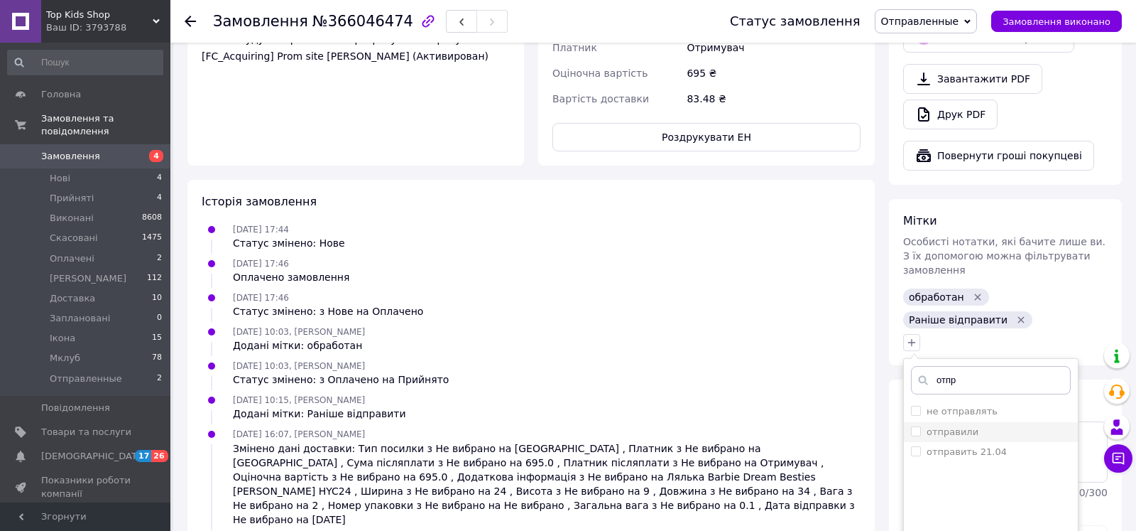
type input "отпр"
click at [1009, 425] on div "отправили" at bounding box center [991, 431] width 160 height 13
checkbox input "true"
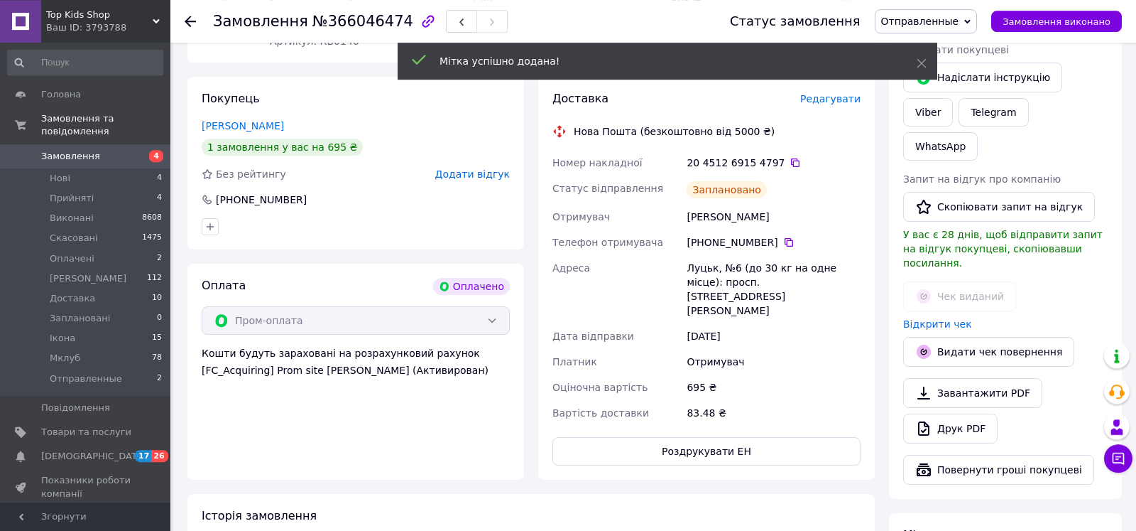
scroll to position [197, 0]
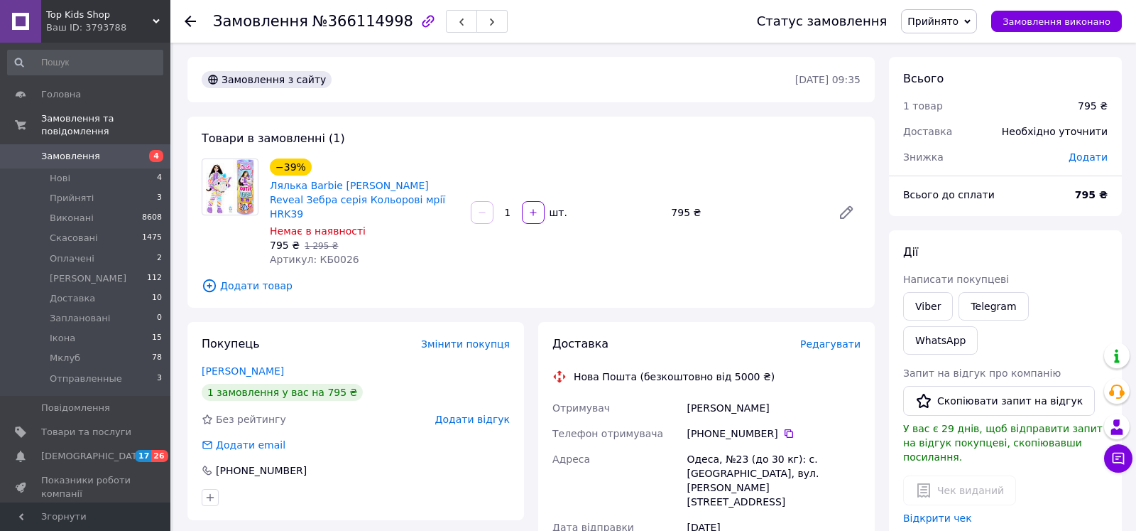
click at [953, 130] on div "Доставка" at bounding box center [944, 131] width 99 height 31
click at [835, 338] on span "Редагувати" at bounding box center [830, 343] width 60 height 11
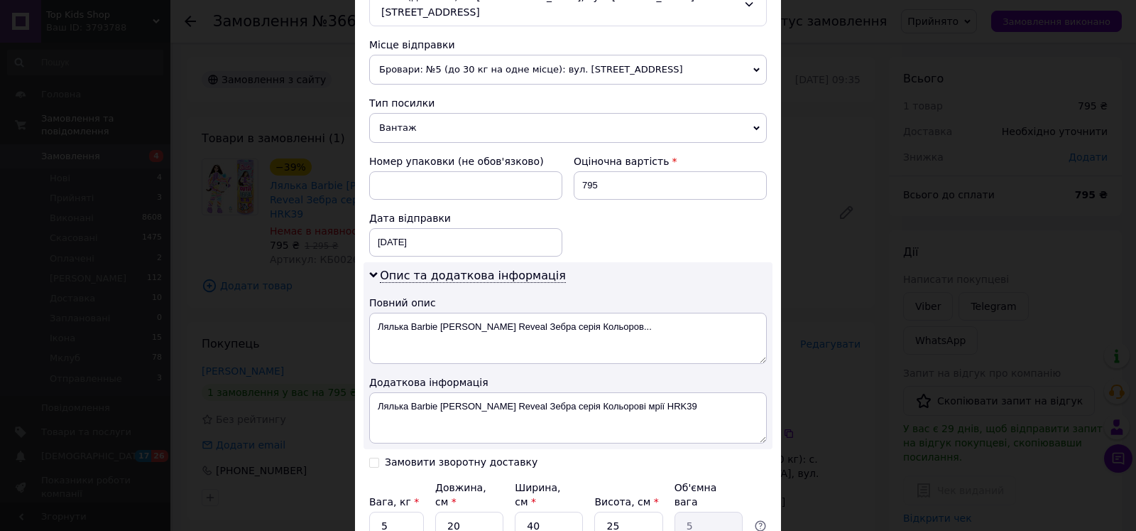
scroll to position [597, 0]
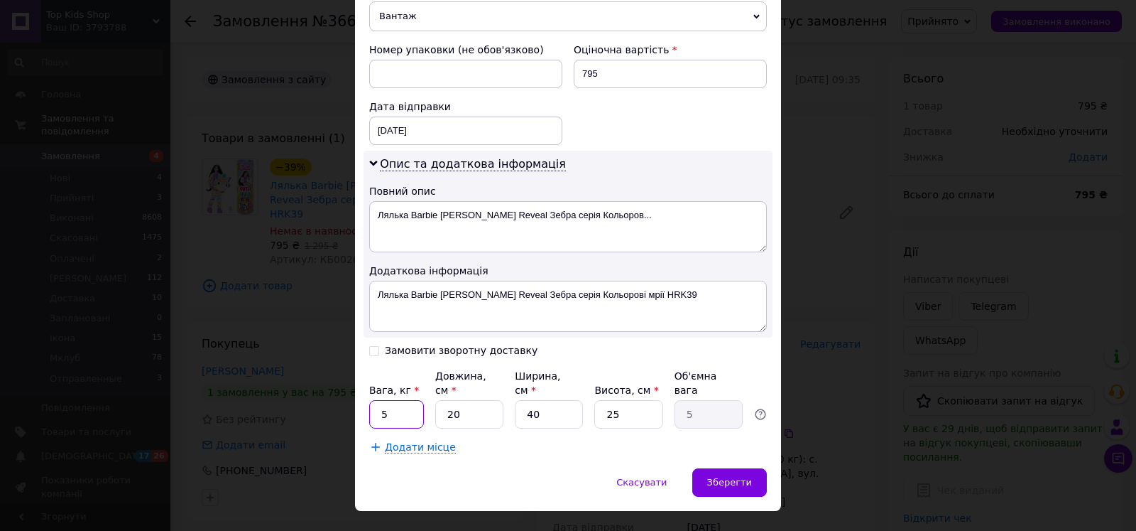
click at [408, 400] on input "5" at bounding box center [396, 414] width 55 height 28
type input "2"
click at [481, 400] on input "20" at bounding box center [469, 414] width 68 height 28
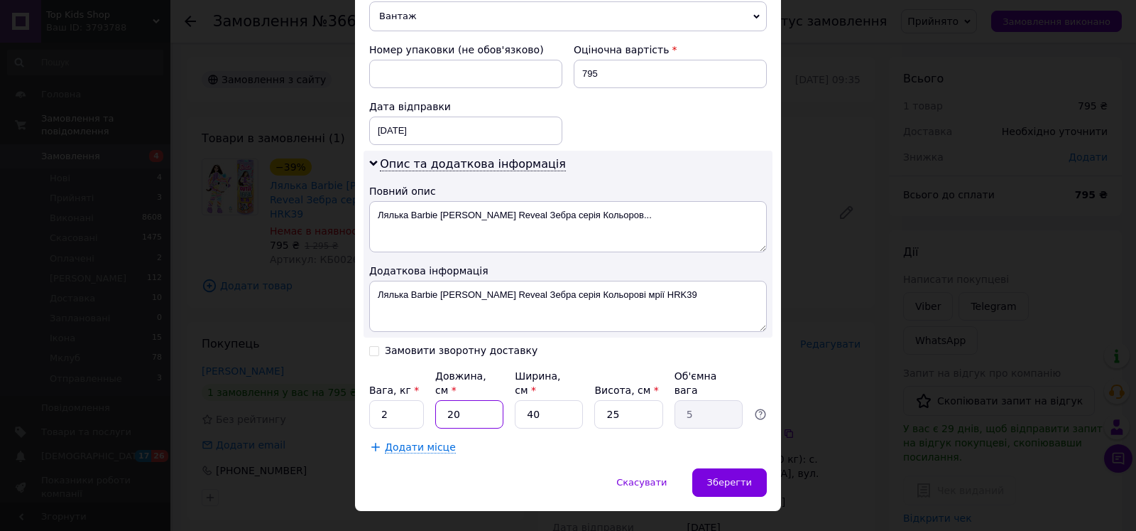
type input "3"
type input "0.75"
type input "34"
type input "8.5"
type input "34"
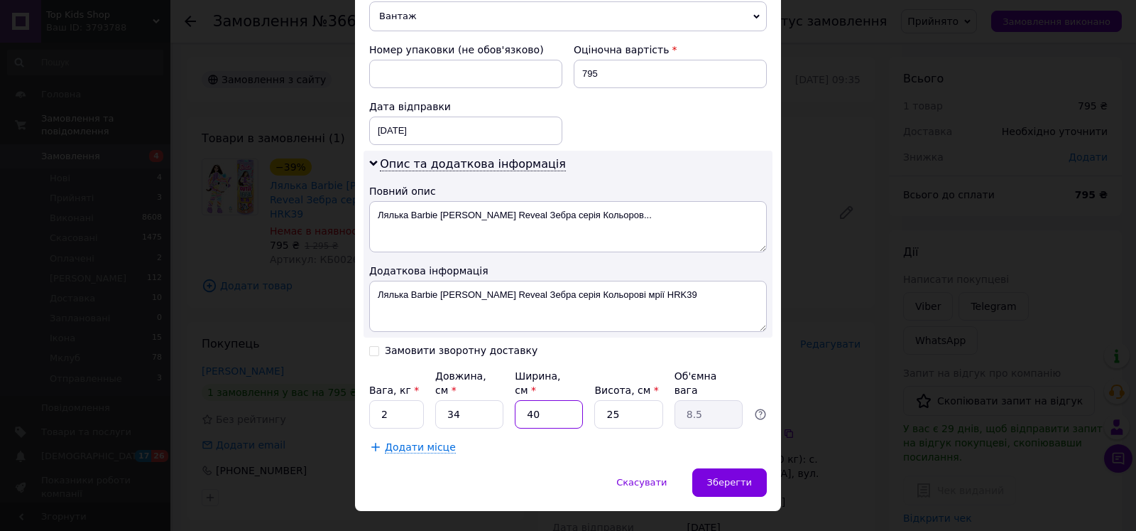
click at [526, 400] on input "40" at bounding box center [549, 414] width 68 height 28
type input "240"
type input "51"
type input "2440"
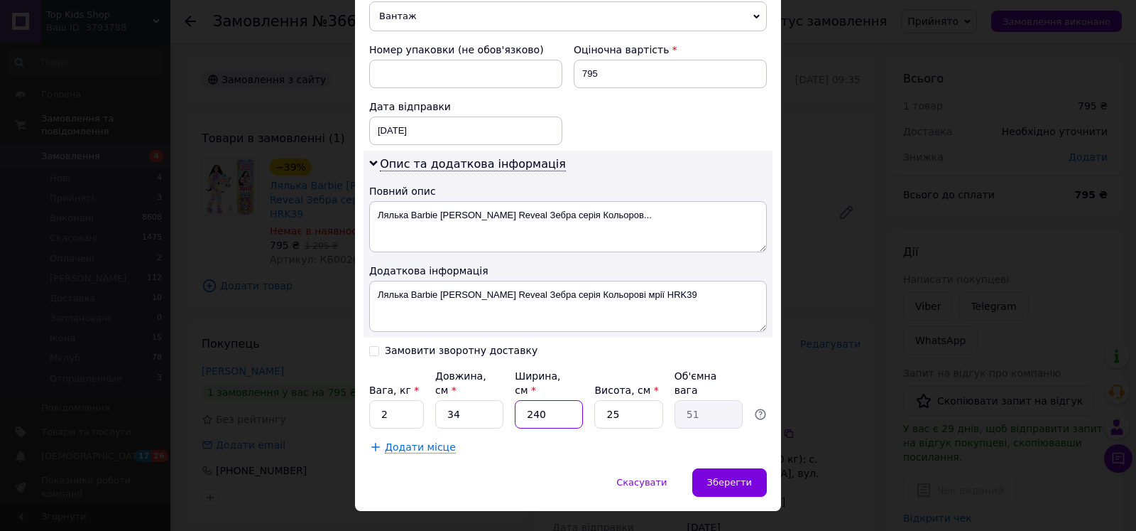
type input "518.5"
click at [556, 400] on input "2440" at bounding box center [549, 414] width 68 height 28
type input "2"
type input "0.43"
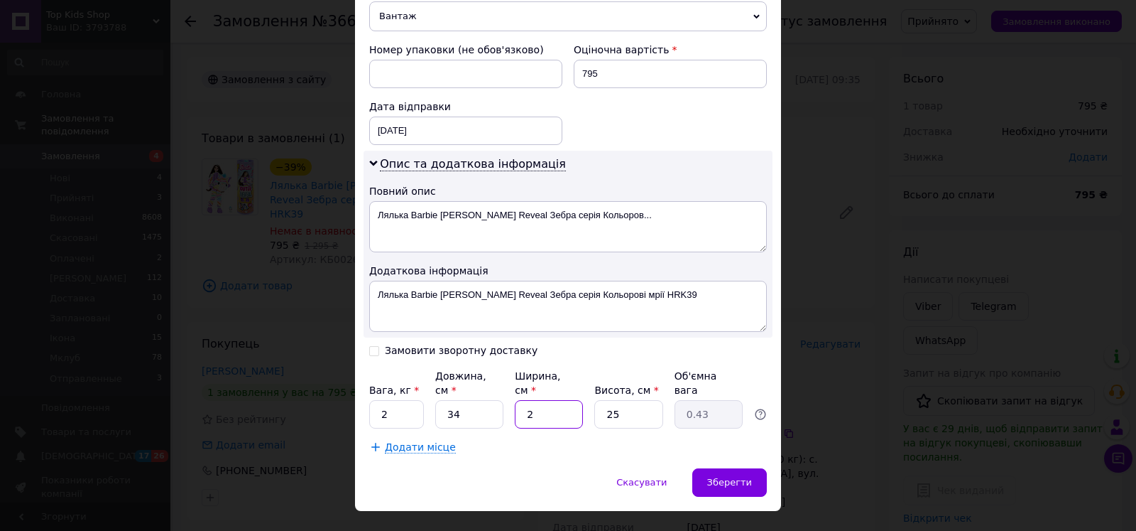
type input "24"
type input "5.1"
type input "24"
click at [616, 400] on input "25" at bounding box center [628, 414] width 68 height 28
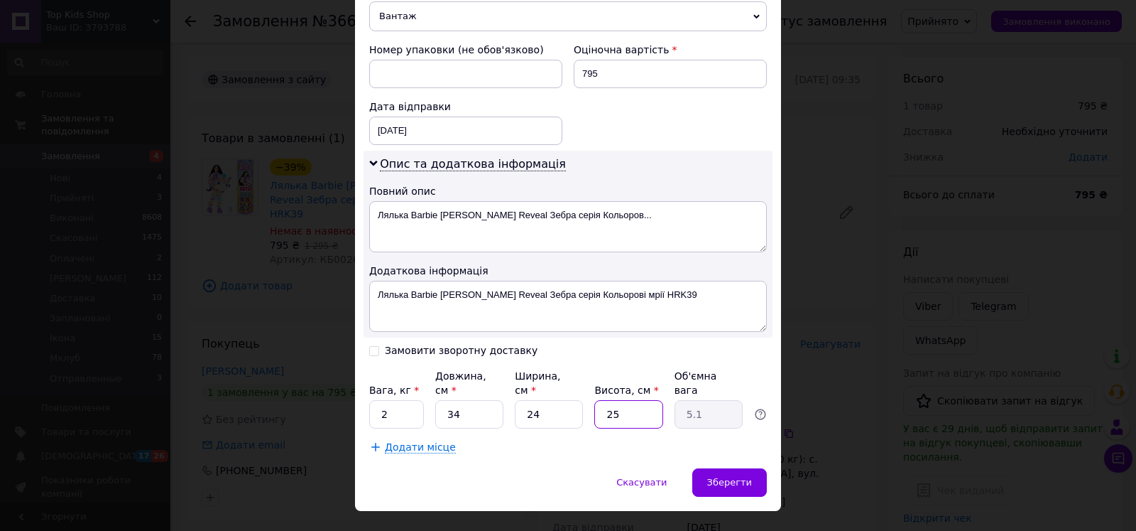
type input "9"
type input "1.84"
type input "9"
click at [707, 468] on div "Зберегти" at bounding box center [729, 482] width 75 height 28
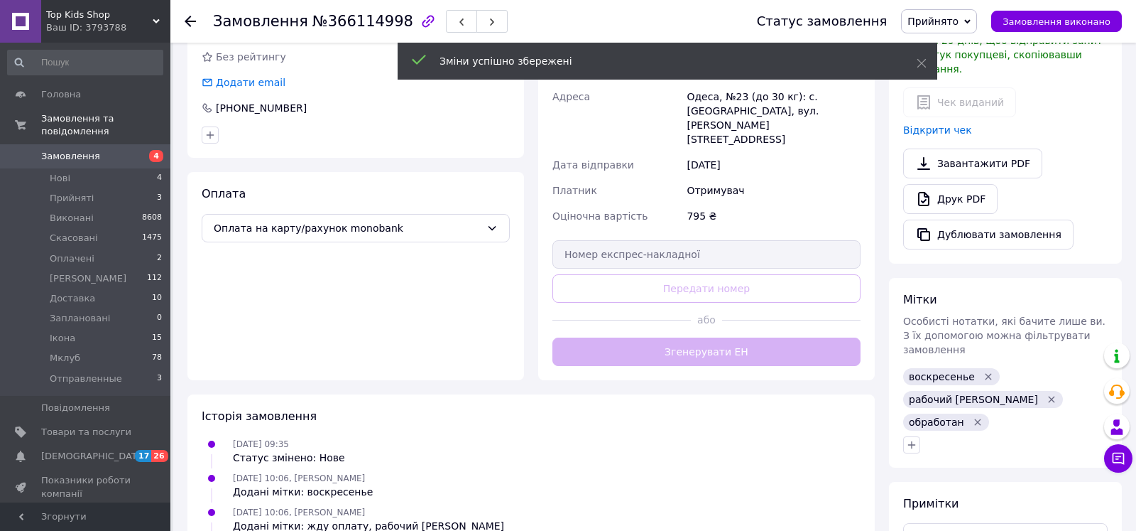
scroll to position [290, 0]
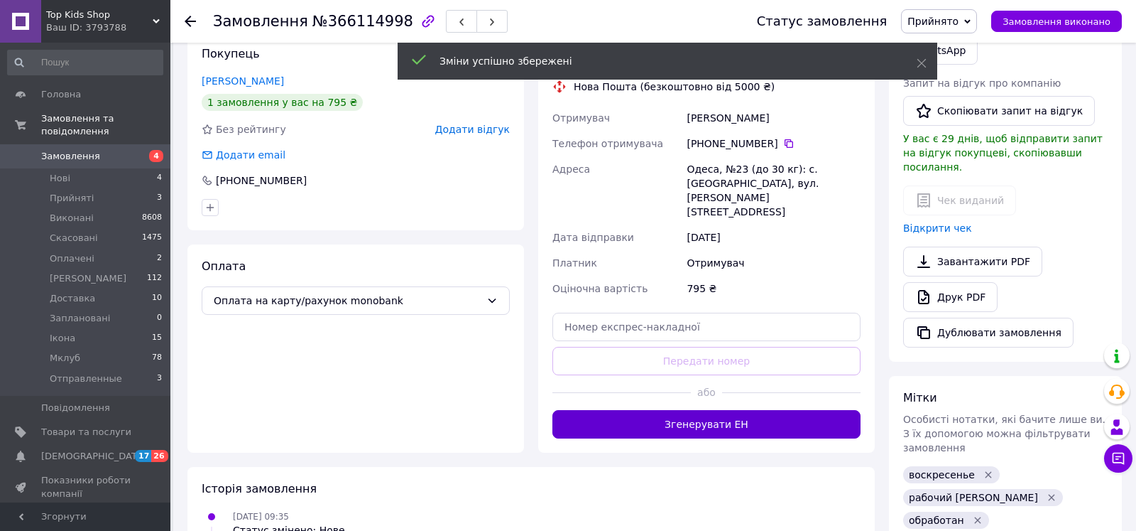
click at [714, 410] on button "Згенерувати ЕН" at bounding box center [707, 424] width 308 height 28
click at [942, 16] on span "Прийнято" at bounding box center [933, 21] width 51 height 11
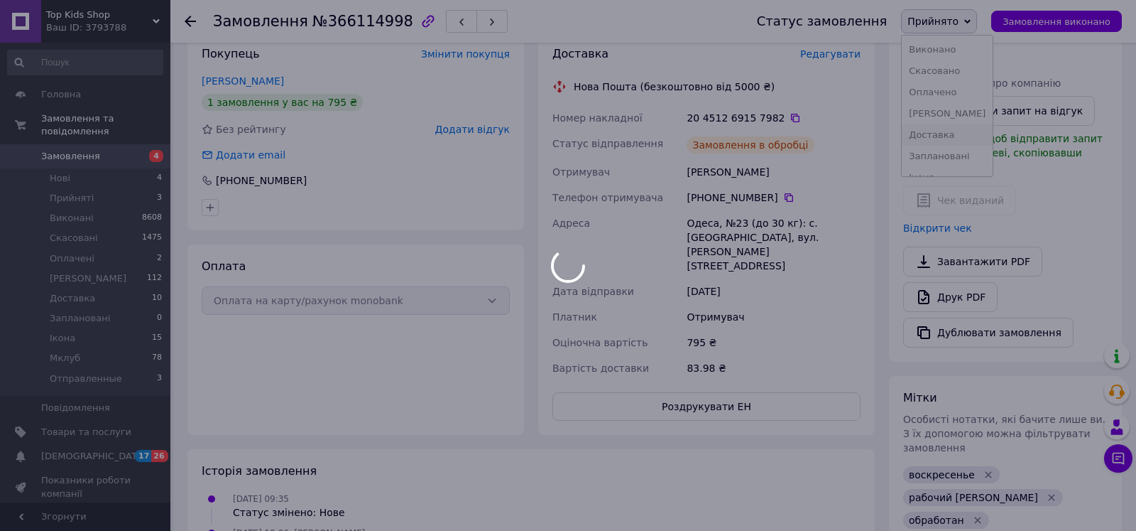
scroll to position [58, 0]
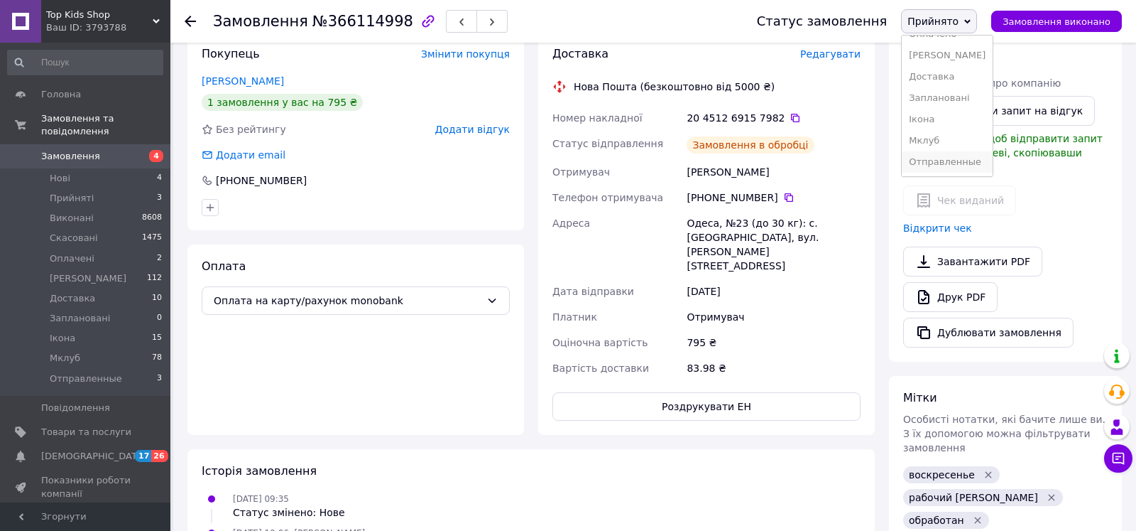
click at [969, 154] on li "Отправленные" at bounding box center [947, 161] width 91 height 21
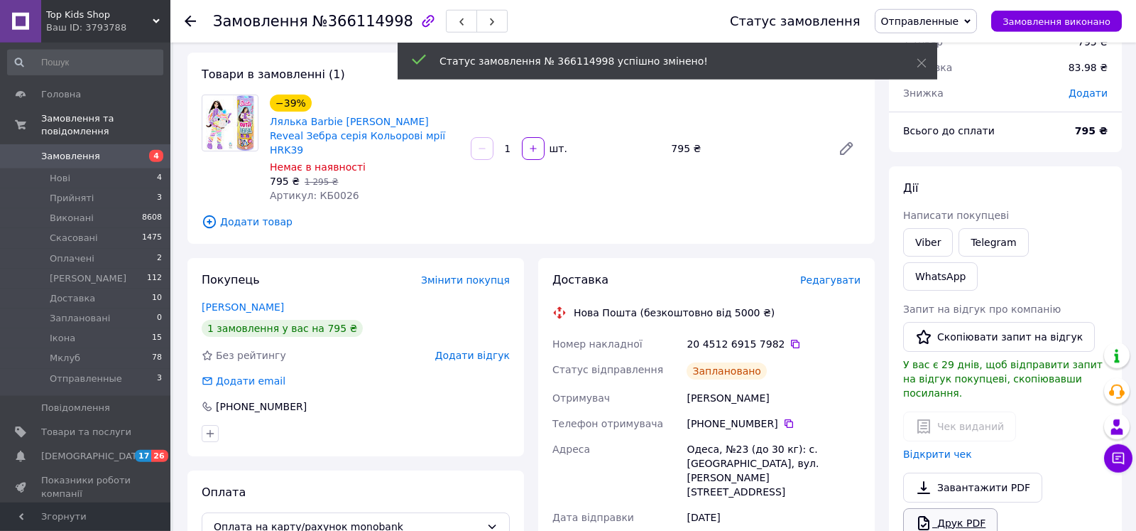
scroll to position [435, 0]
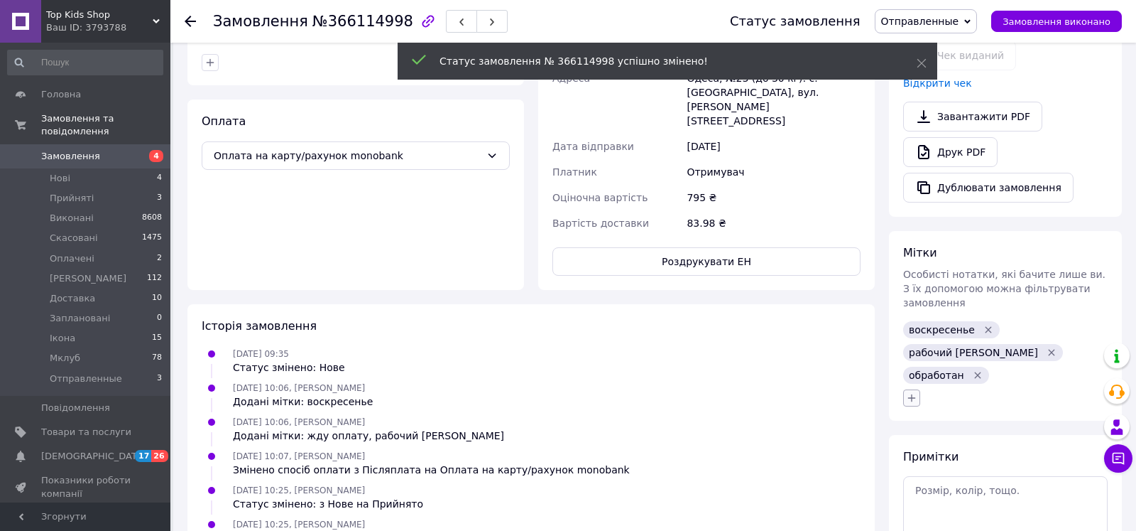
click at [913, 389] on button "button" at bounding box center [911, 397] width 17 height 17
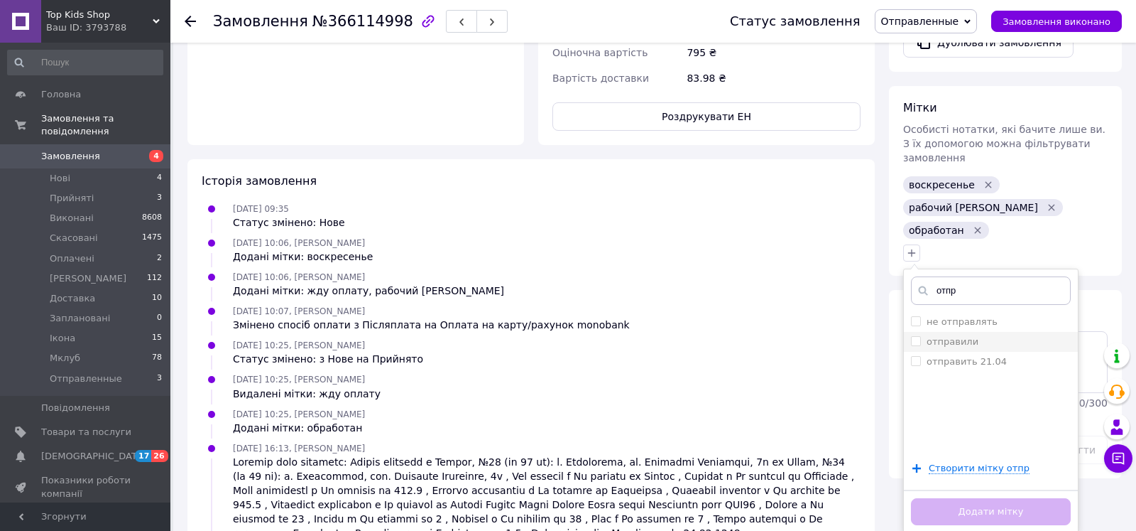
type input "отпр"
click at [984, 332] on li "отправили" at bounding box center [991, 342] width 174 height 20
checkbox input "true"
click at [997, 498] on button "Додати мітку" at bounding box center [991, 512] width 160 height 28
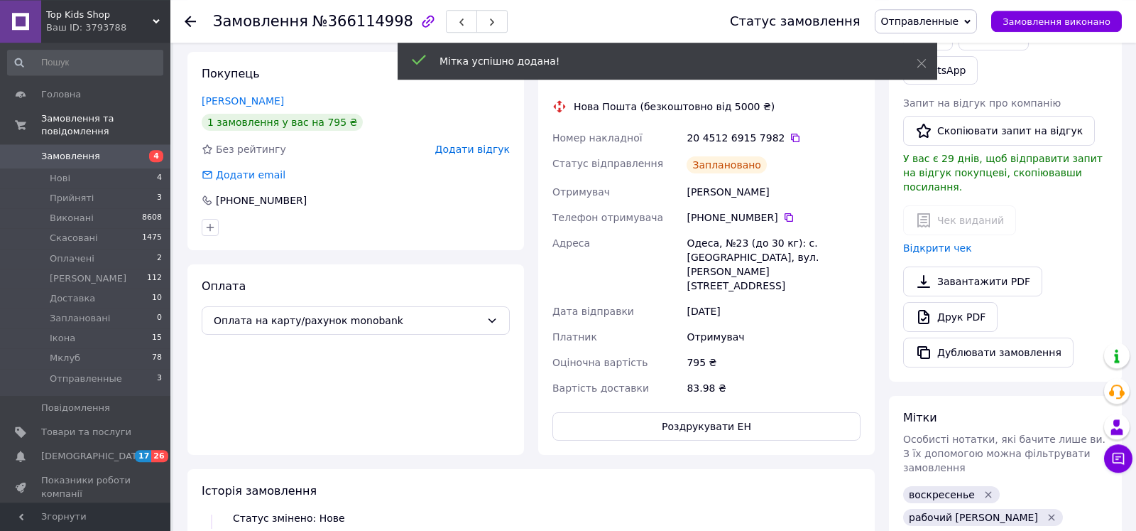
scroll to position [217, 0]
